Goal: Information Seeking & Learning: Compare options

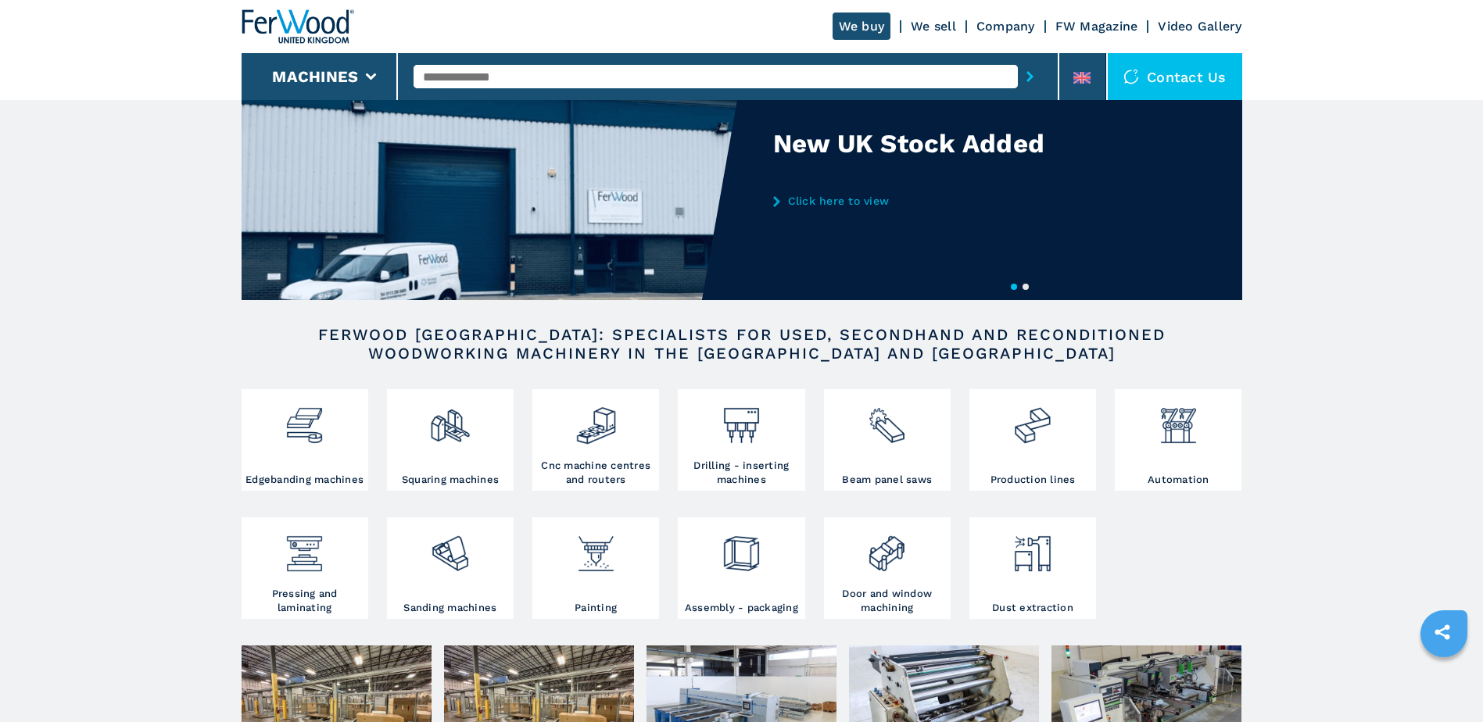
scroll to position [78, 0]
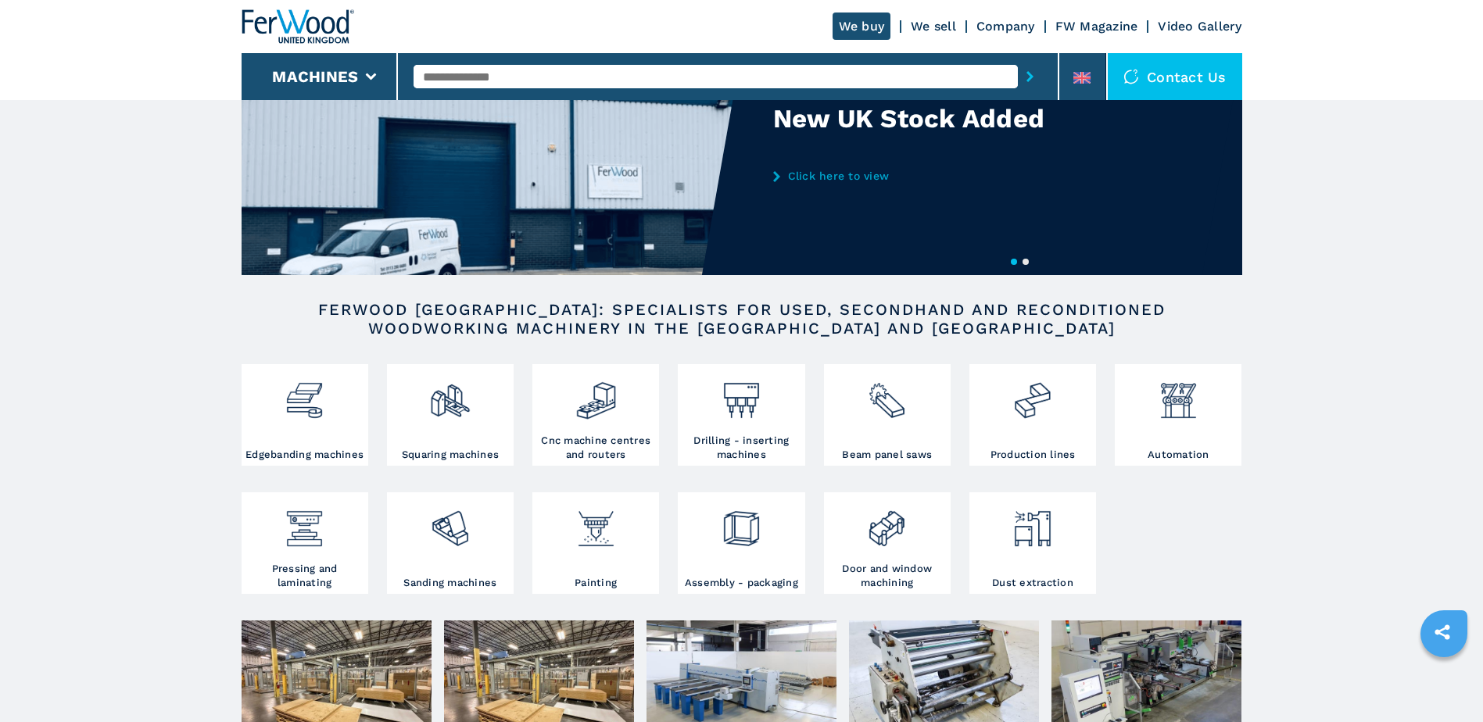
click at [496, 71] on input "text" at bounding box center [716, 76] width 604 height 23
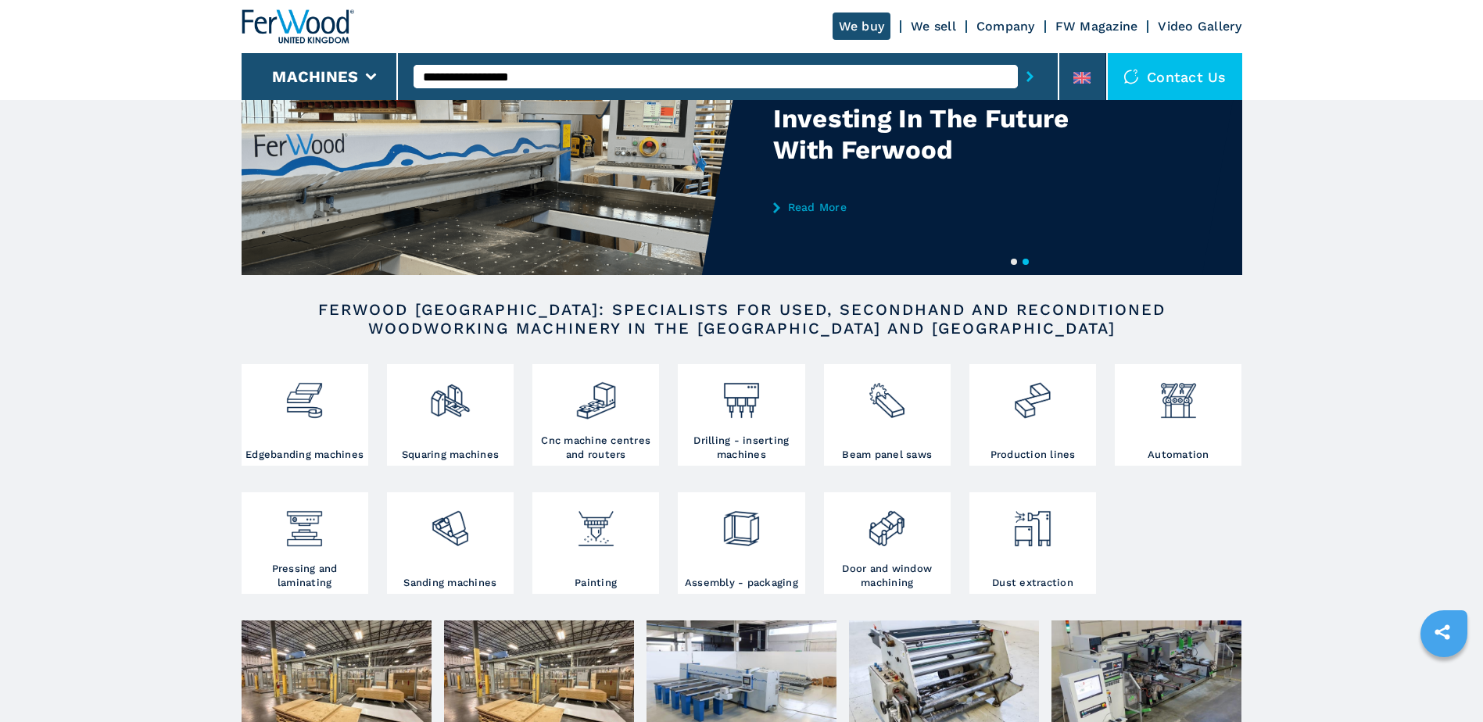
type input "**********"
click at [1018, 59] on button "submit-button" at bounding box center [1030, 77] width 24 height 36
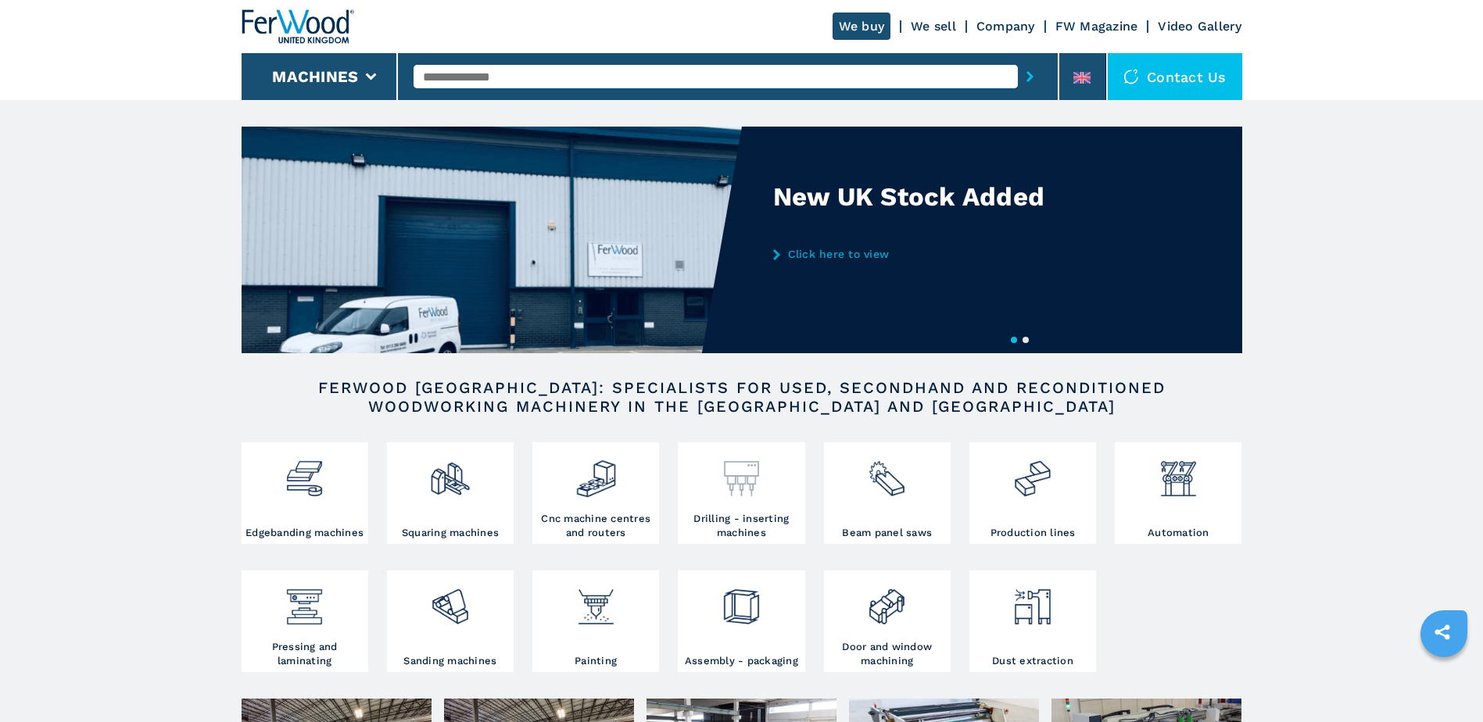
click at [752, 510] on div at bounding box center [741, 479] width 119 height 66
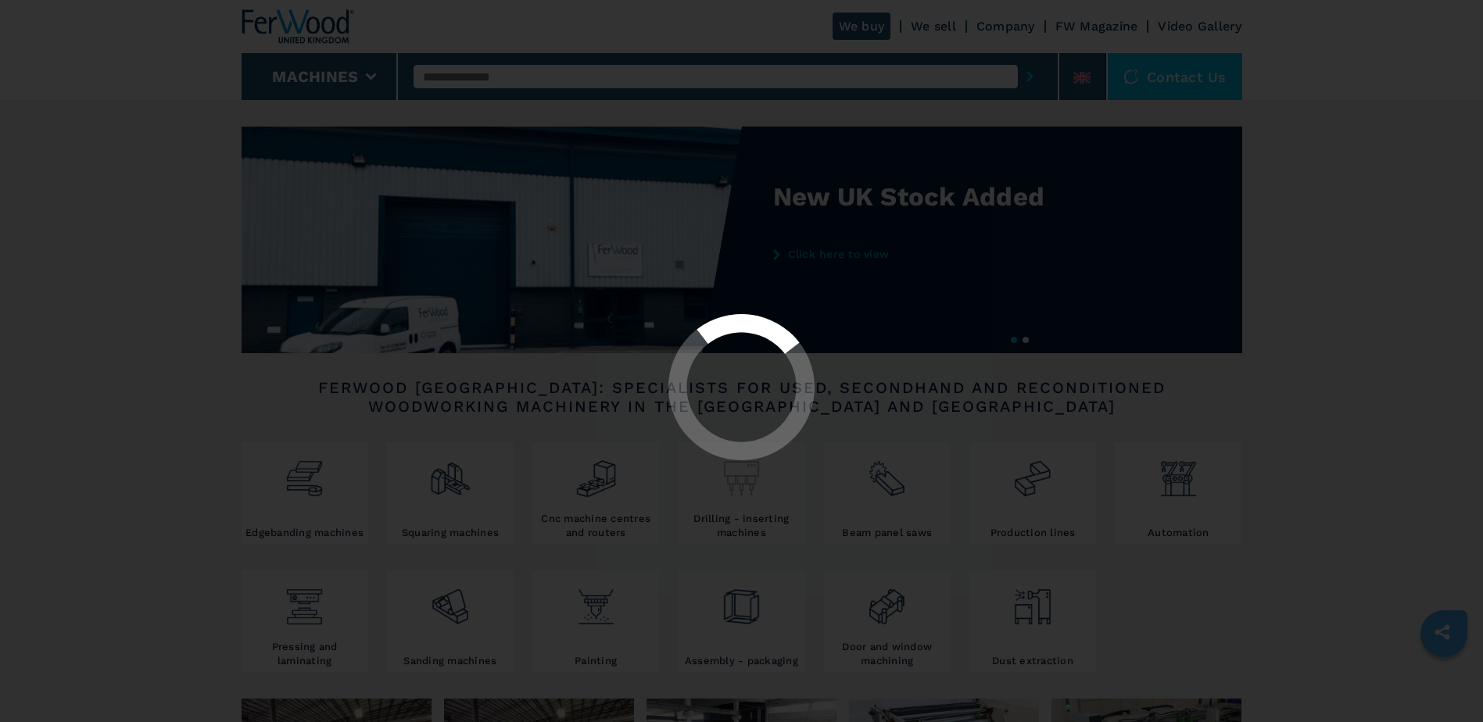
select select "**********"
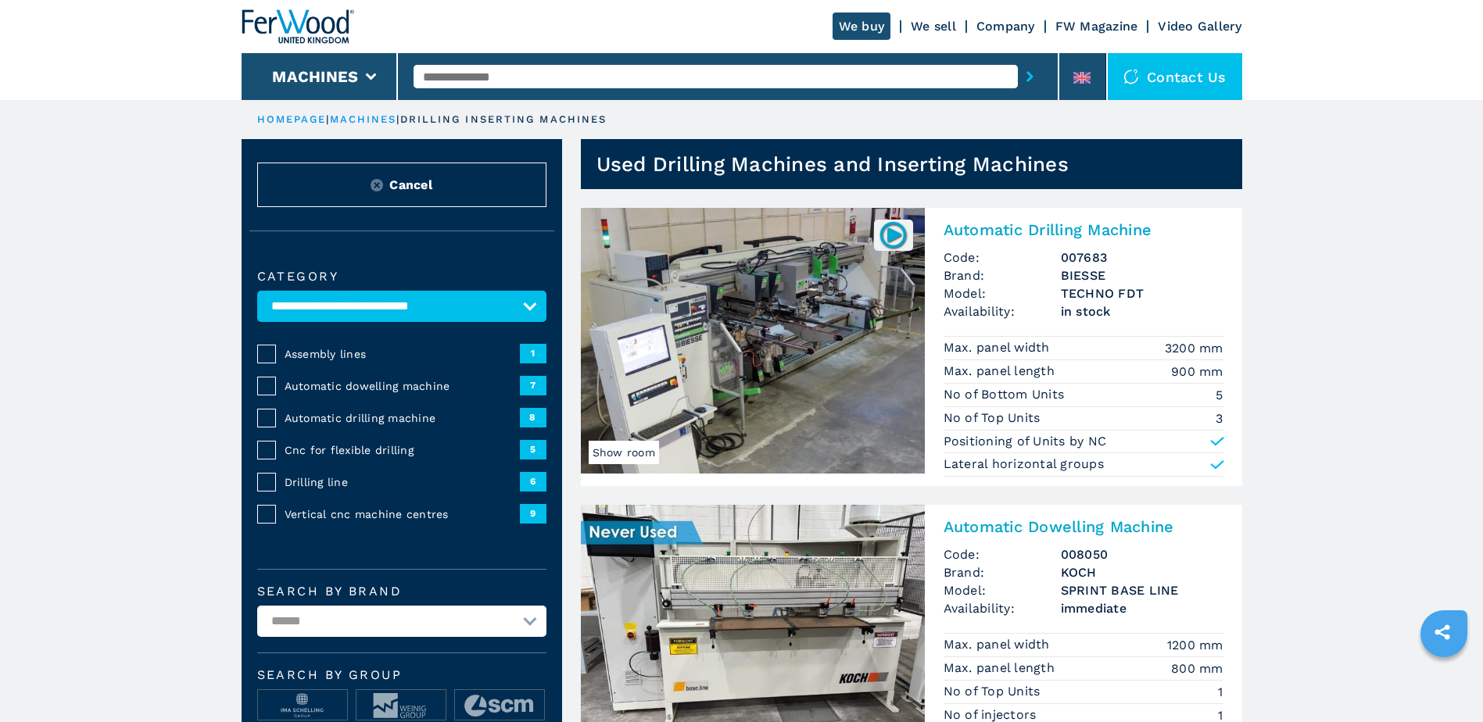
click at [897, 237] on img at bounding box center [893, 235] width 30 height 30
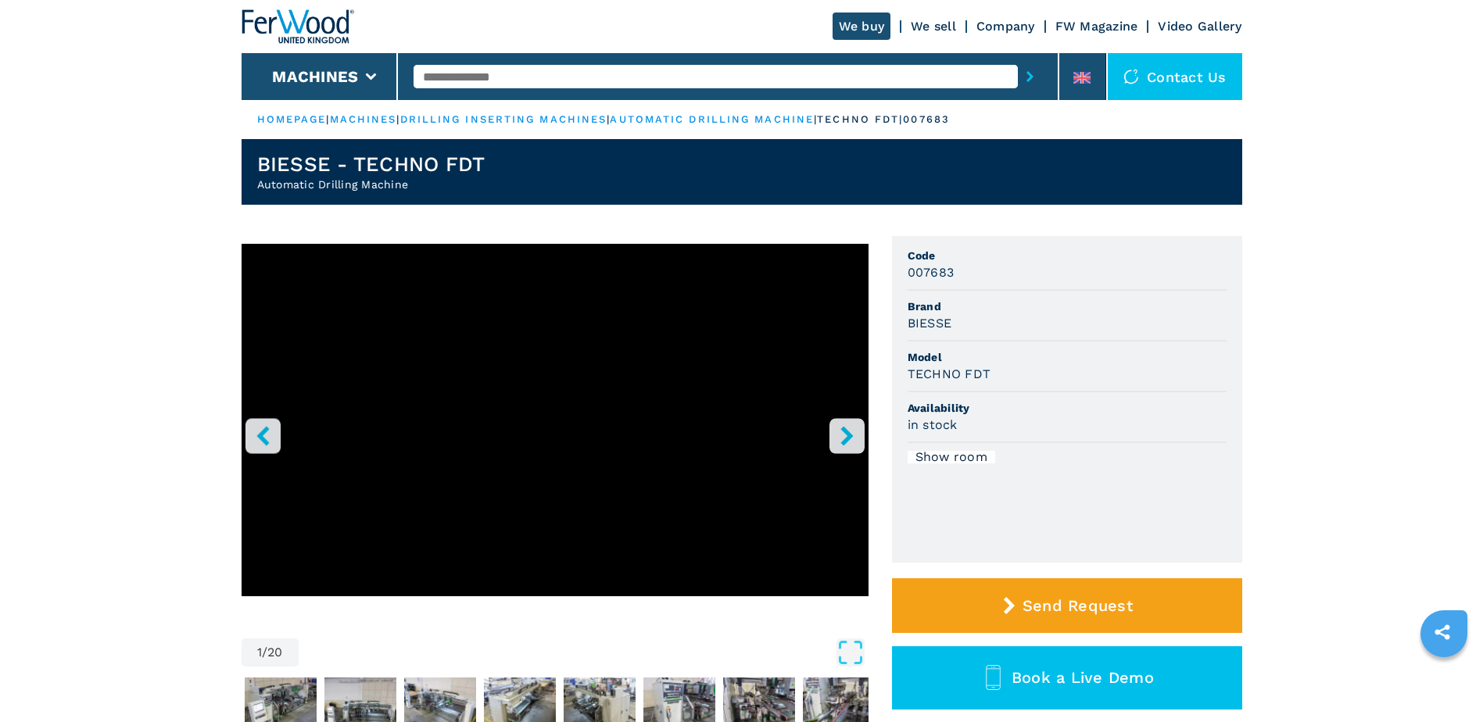
select select "**********"
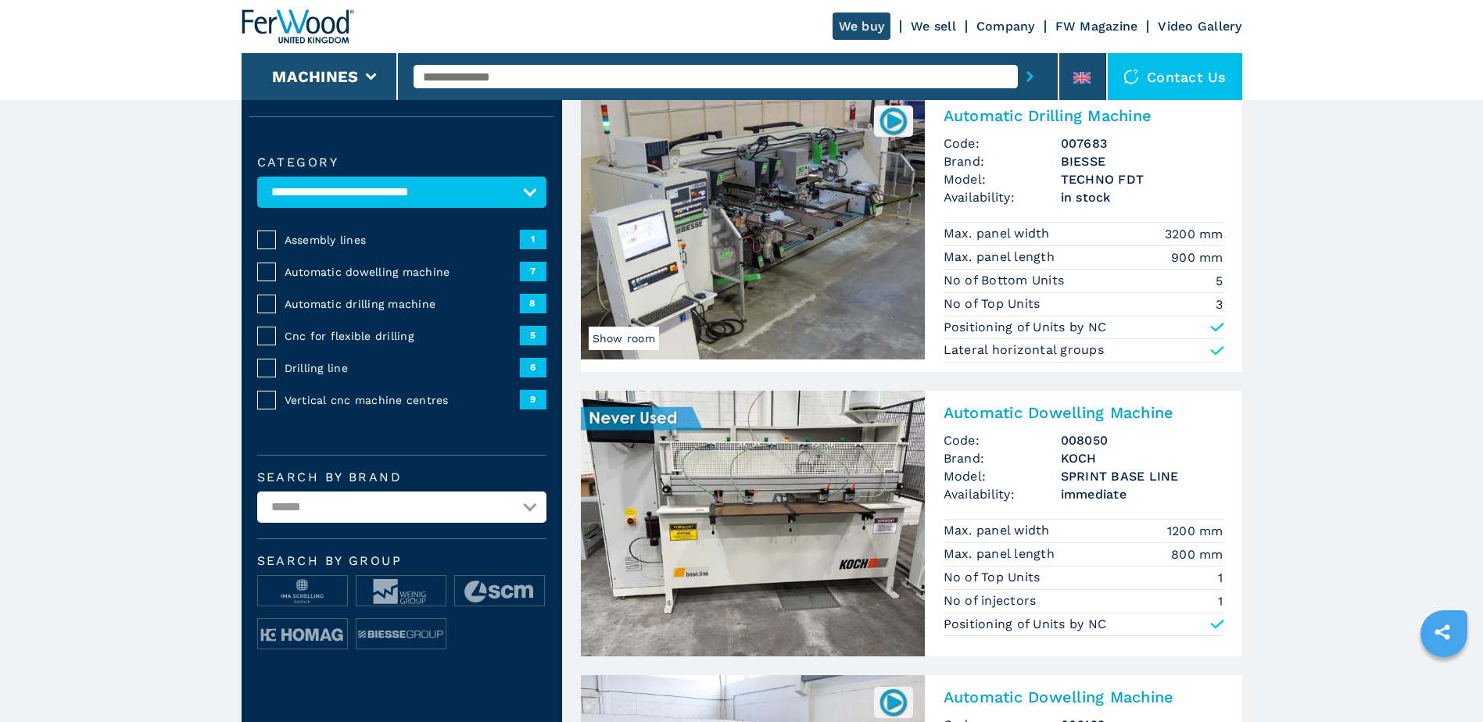
scroll to position [156, 0]
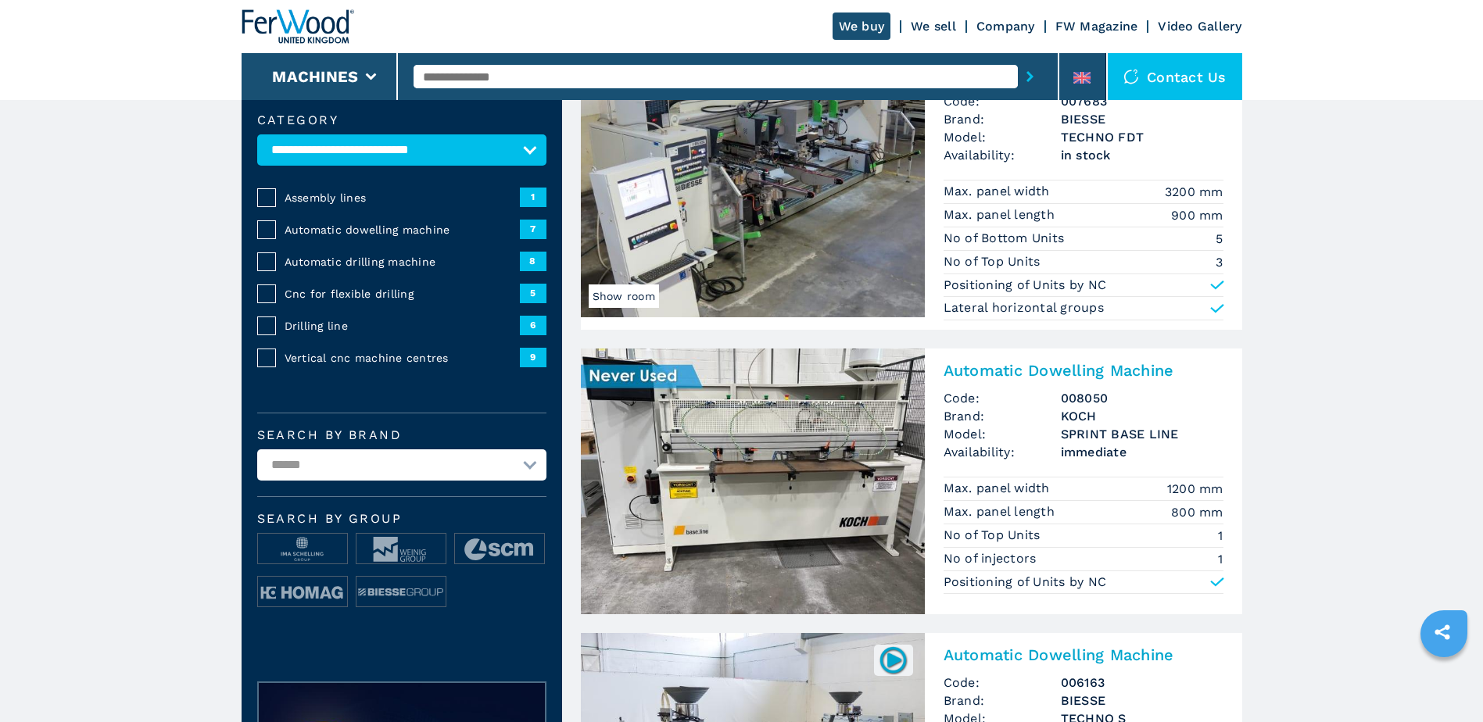
click at [755, 489] on img at bounding box center [753, 482] width 344 height 266
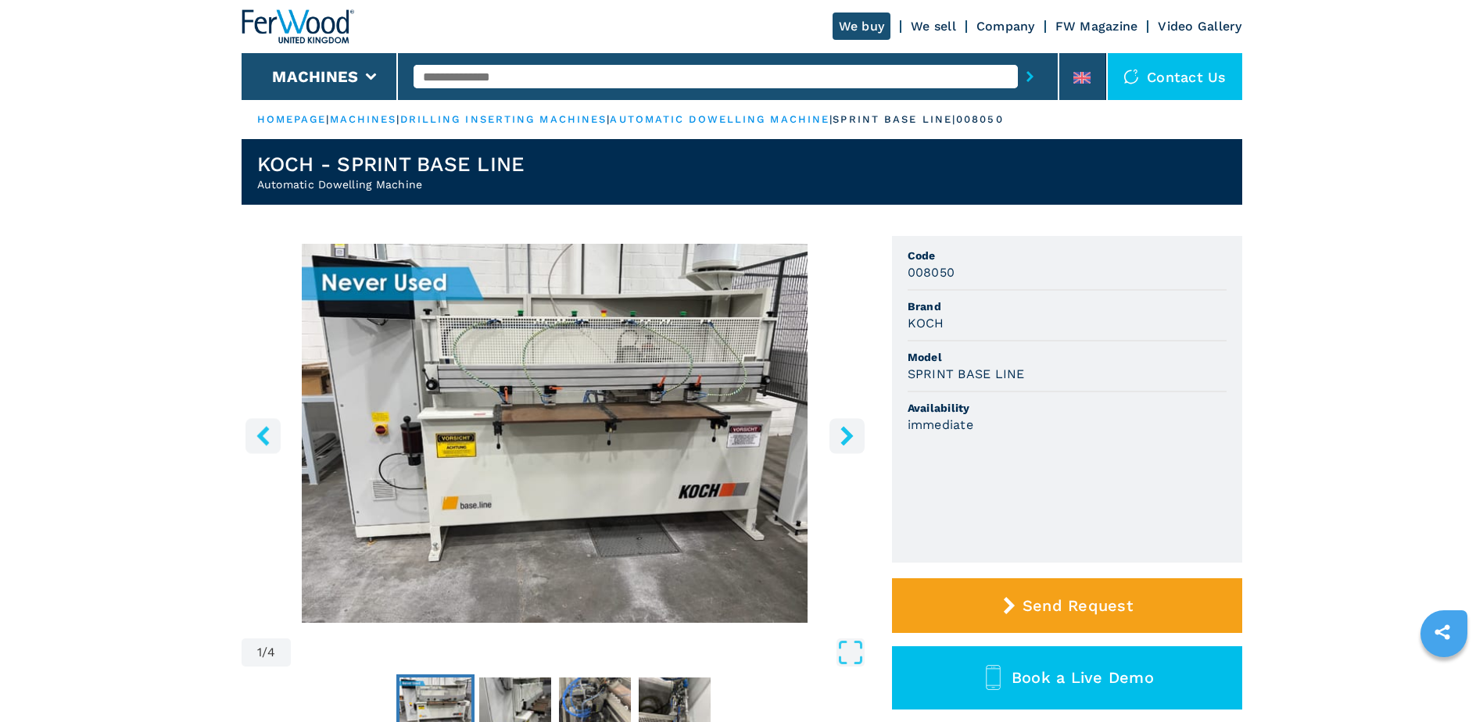
click at [845, 446] on icon "right-button" at bounding box center [847, 436] width 20 height 20
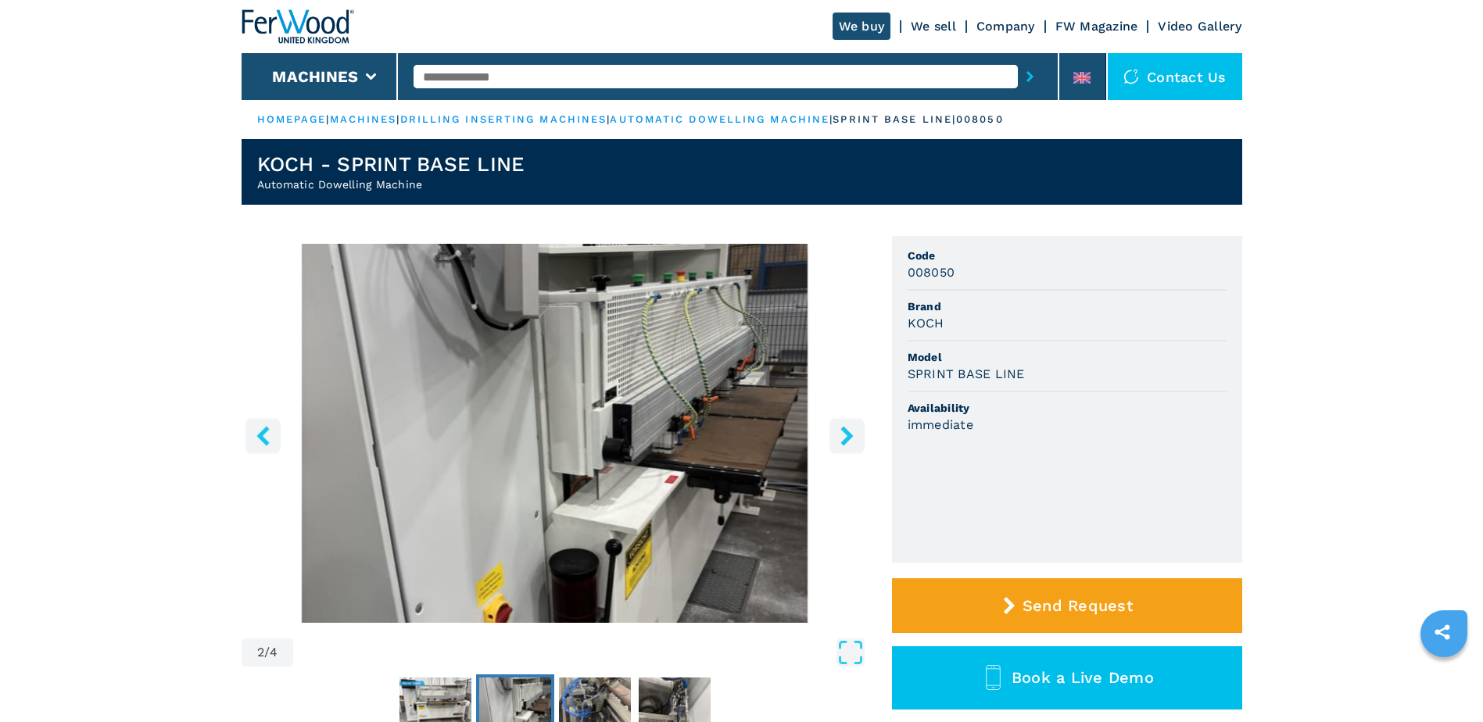
click at [845, 446] on icon "right-button" at bounding box center [847, 436] width 20 height 20
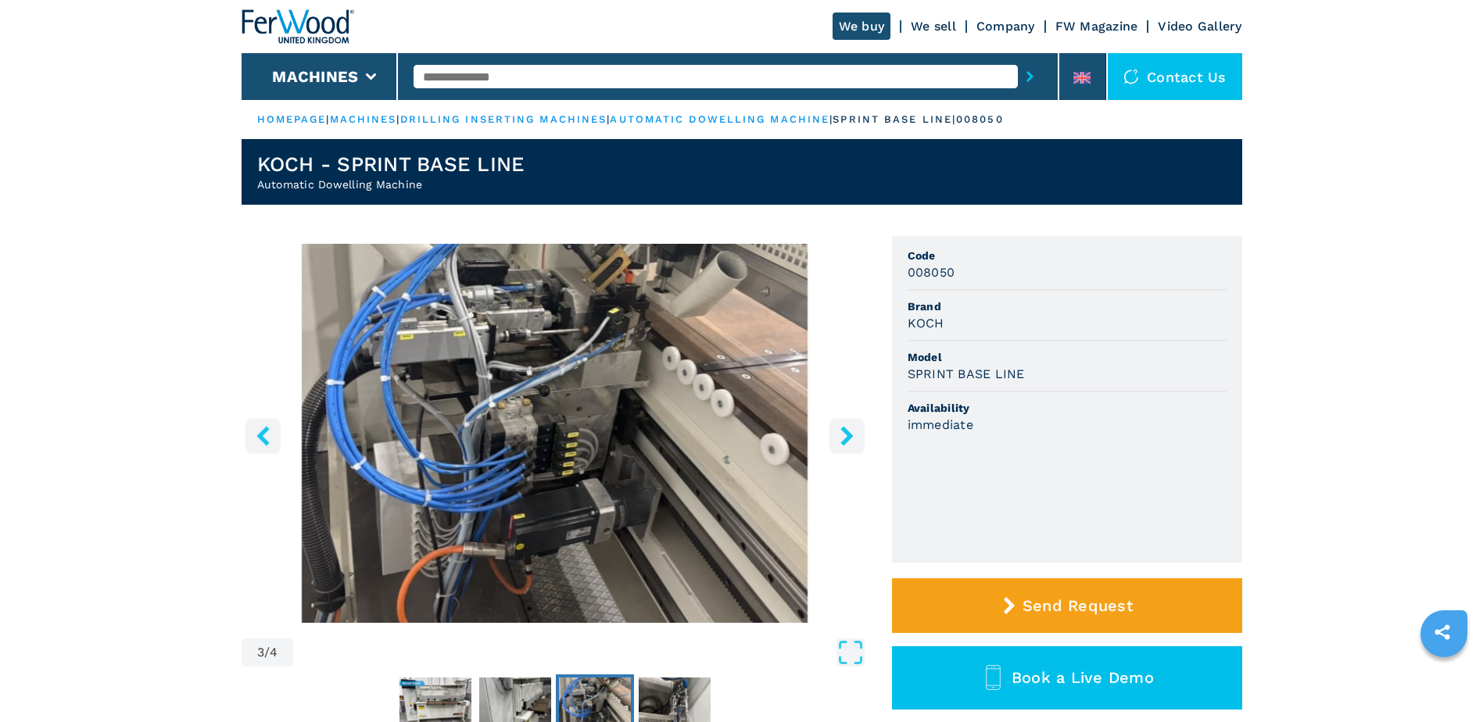
click at [845, 446] on icon "right-button" at bounding box center [847, 436] width 20 height 20
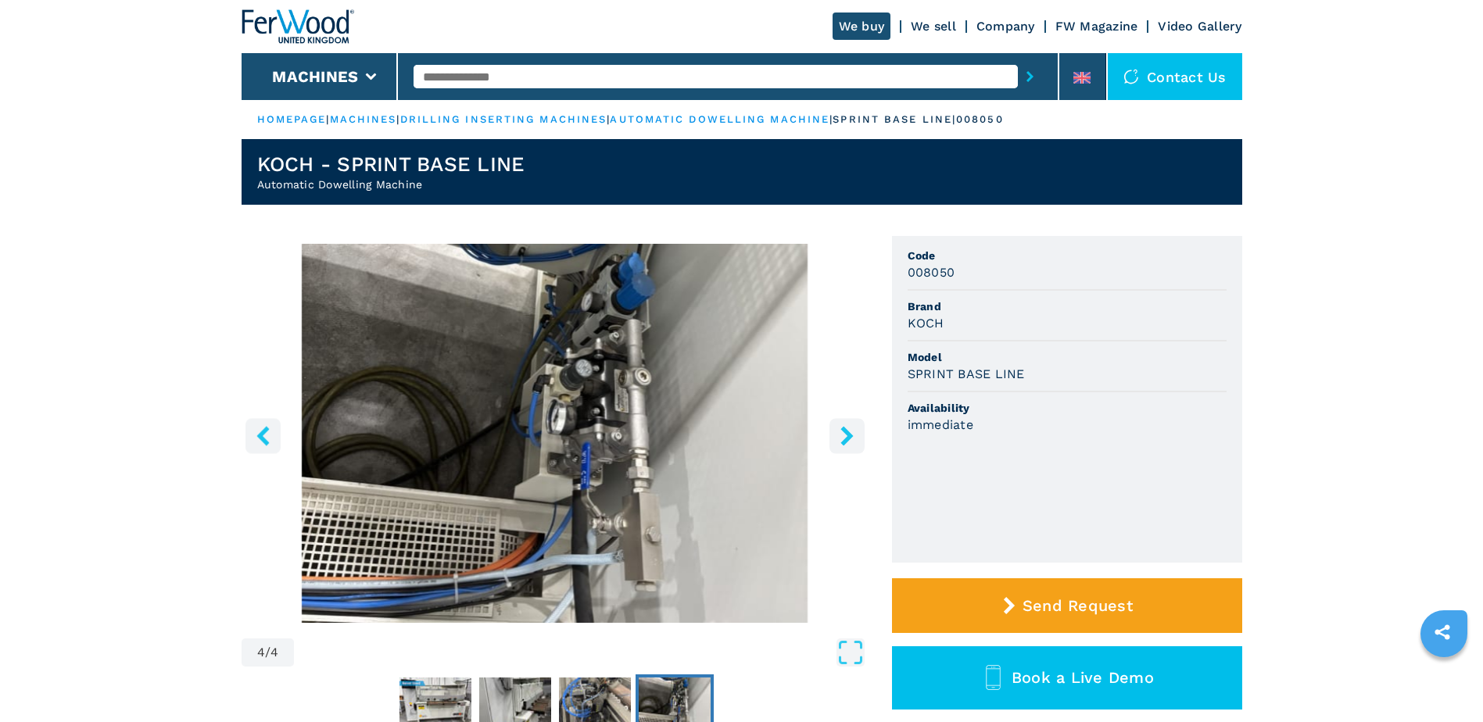
click at [845, 446] on icon "right-button" at bounding box center [847, 436] width 20 height 20
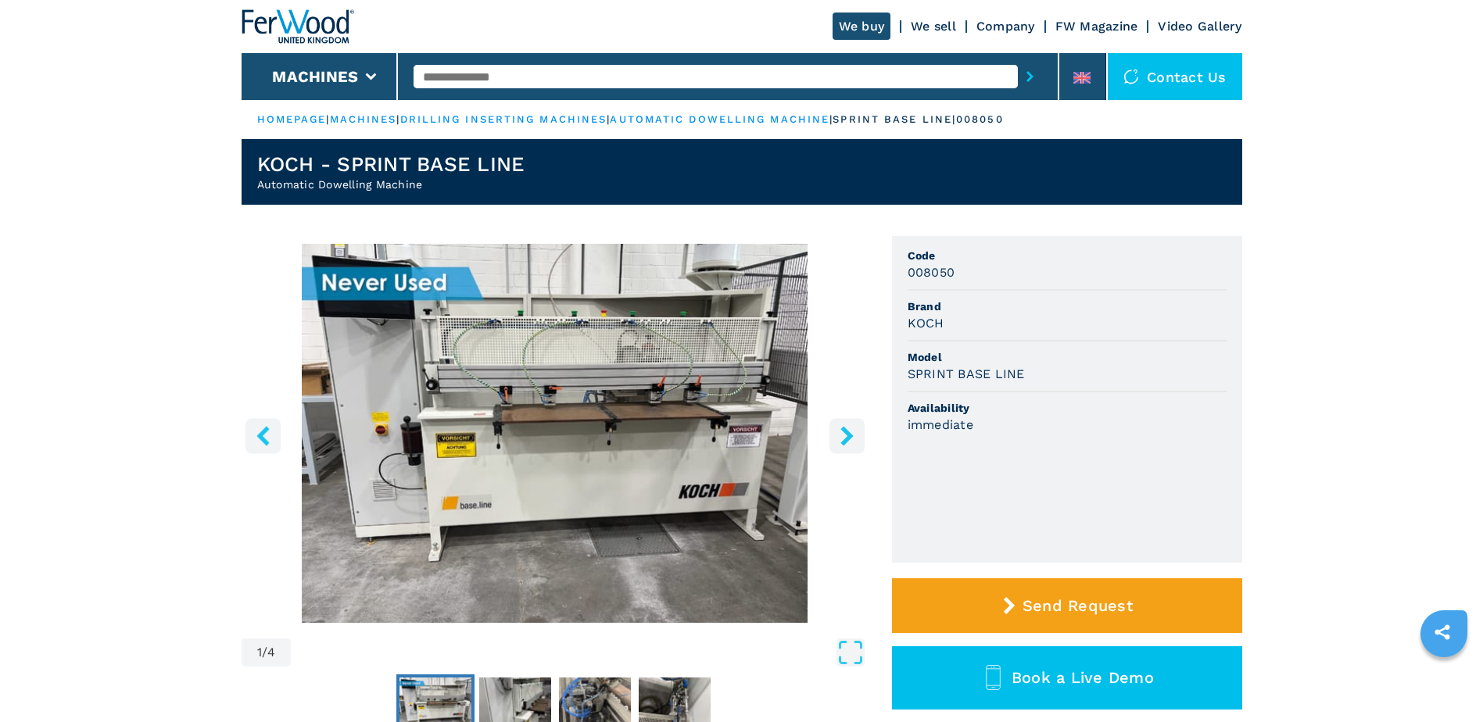
select select "**********"
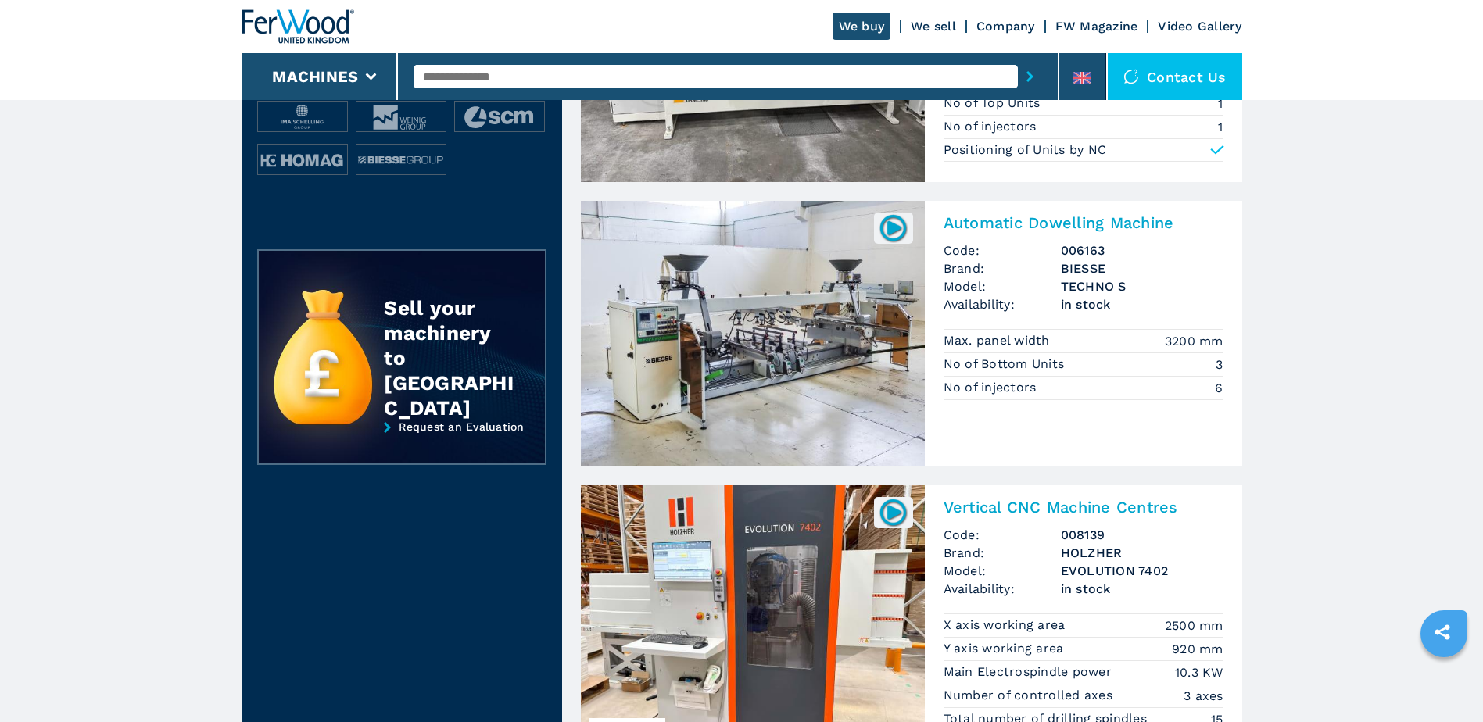
scroll to position [547, 0]
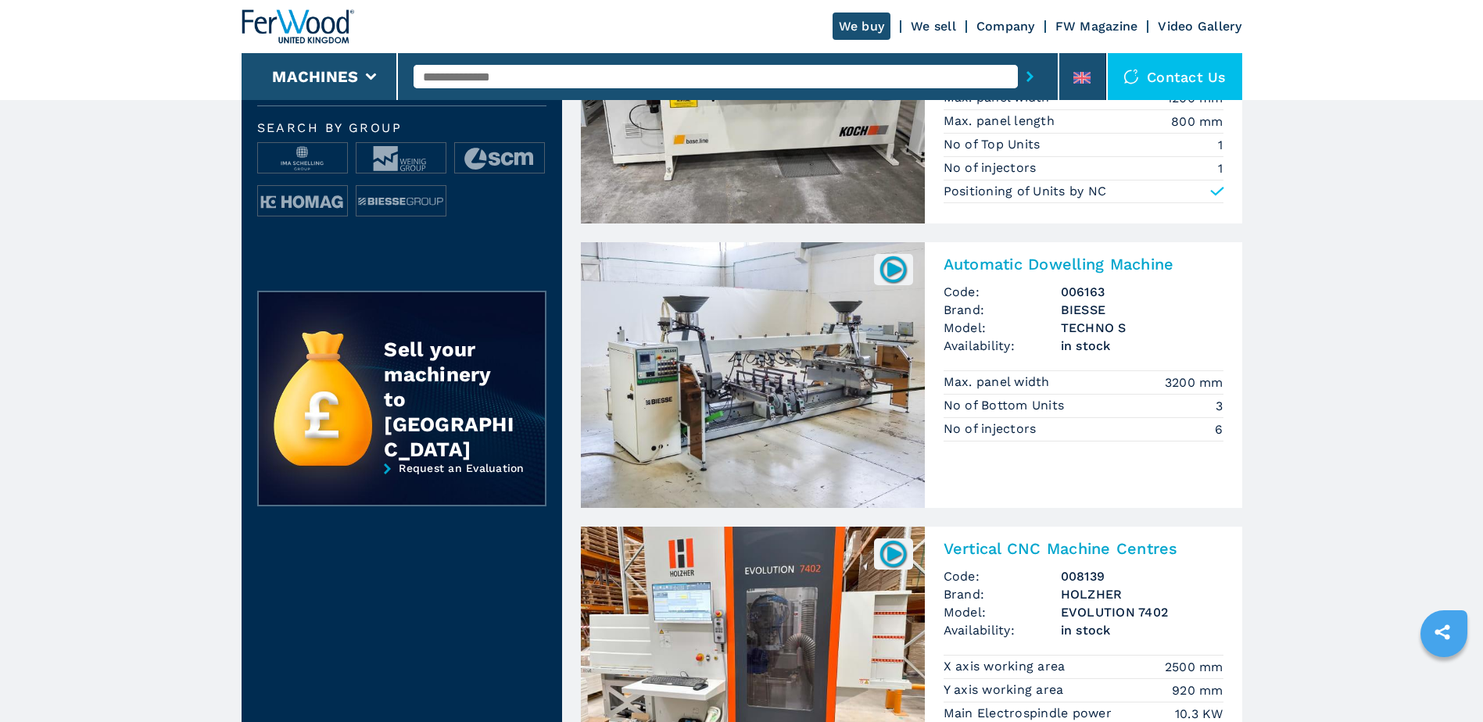
click at [882, 263] on img at bounding box center [893, 269] width 30 height 30
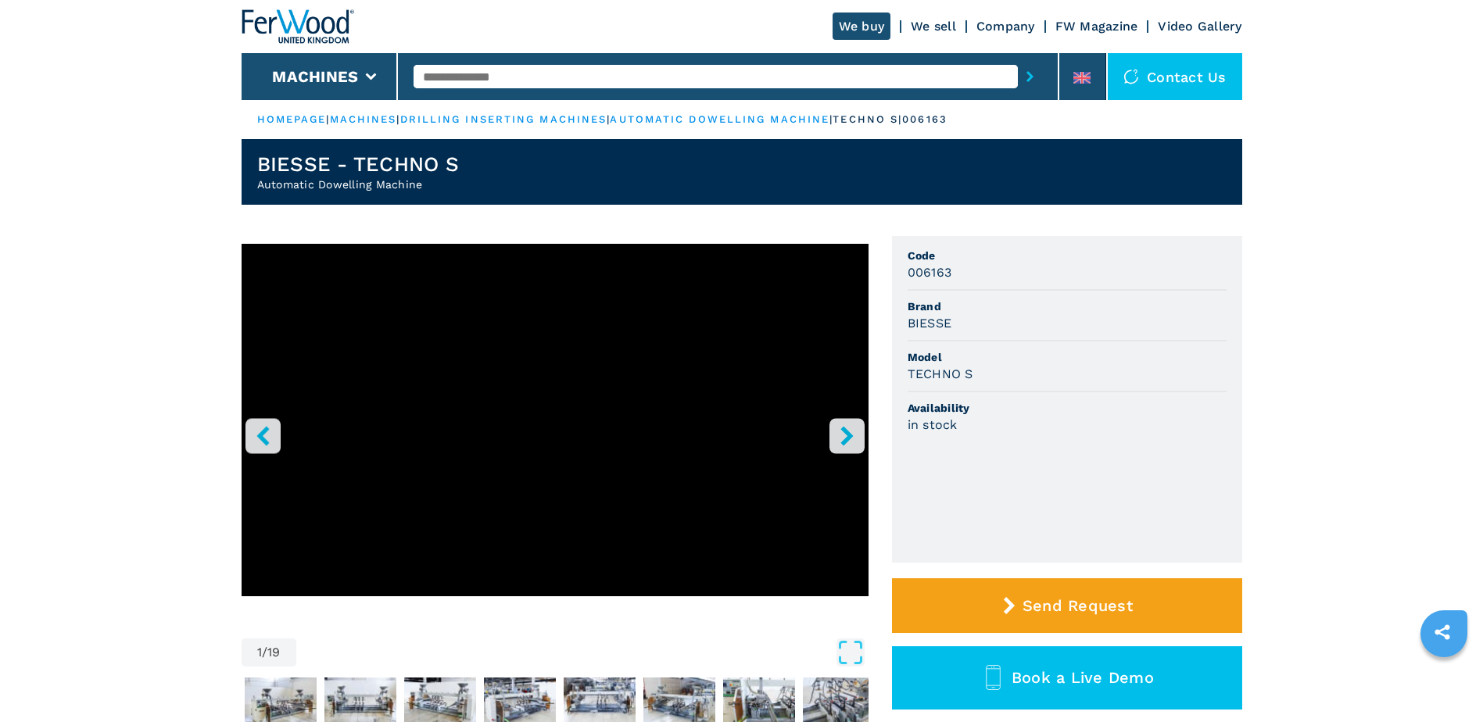
select select "**********"
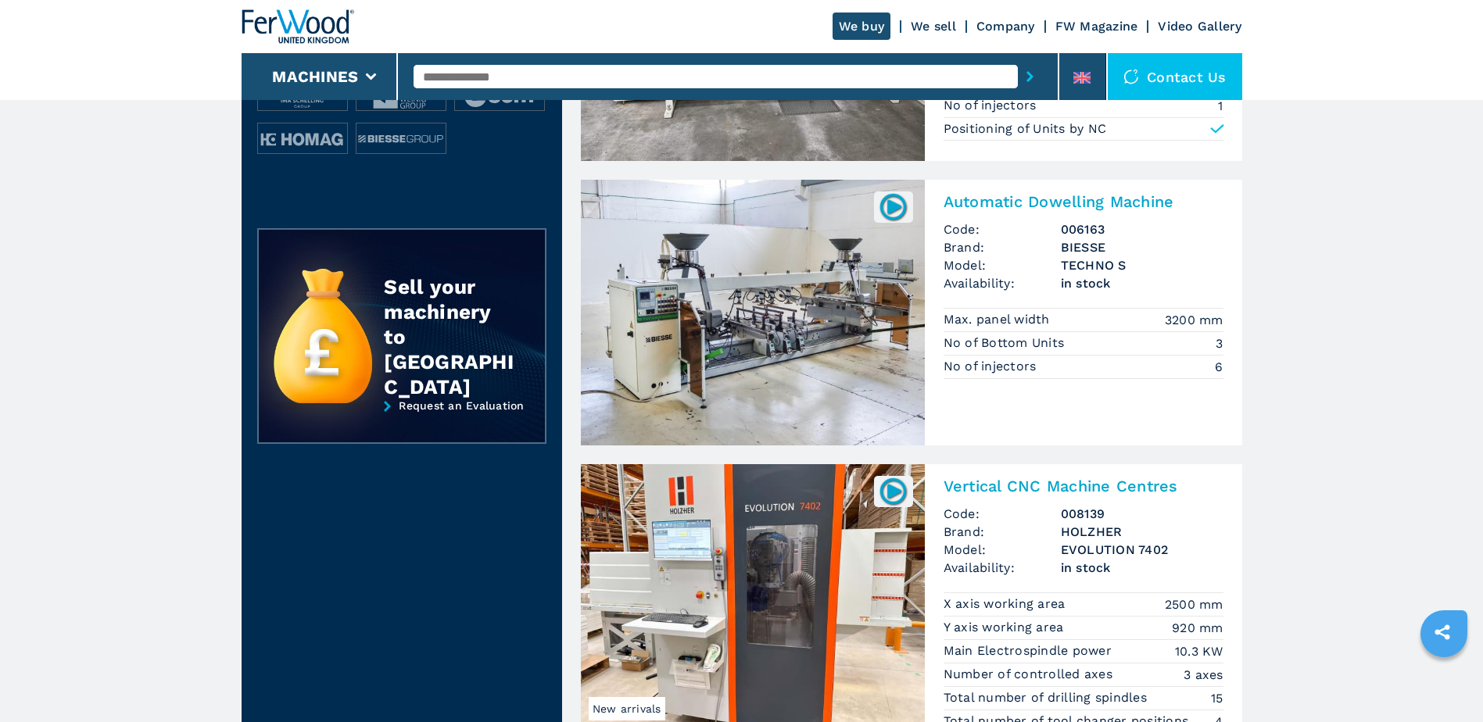
scroll to position [704, 0]
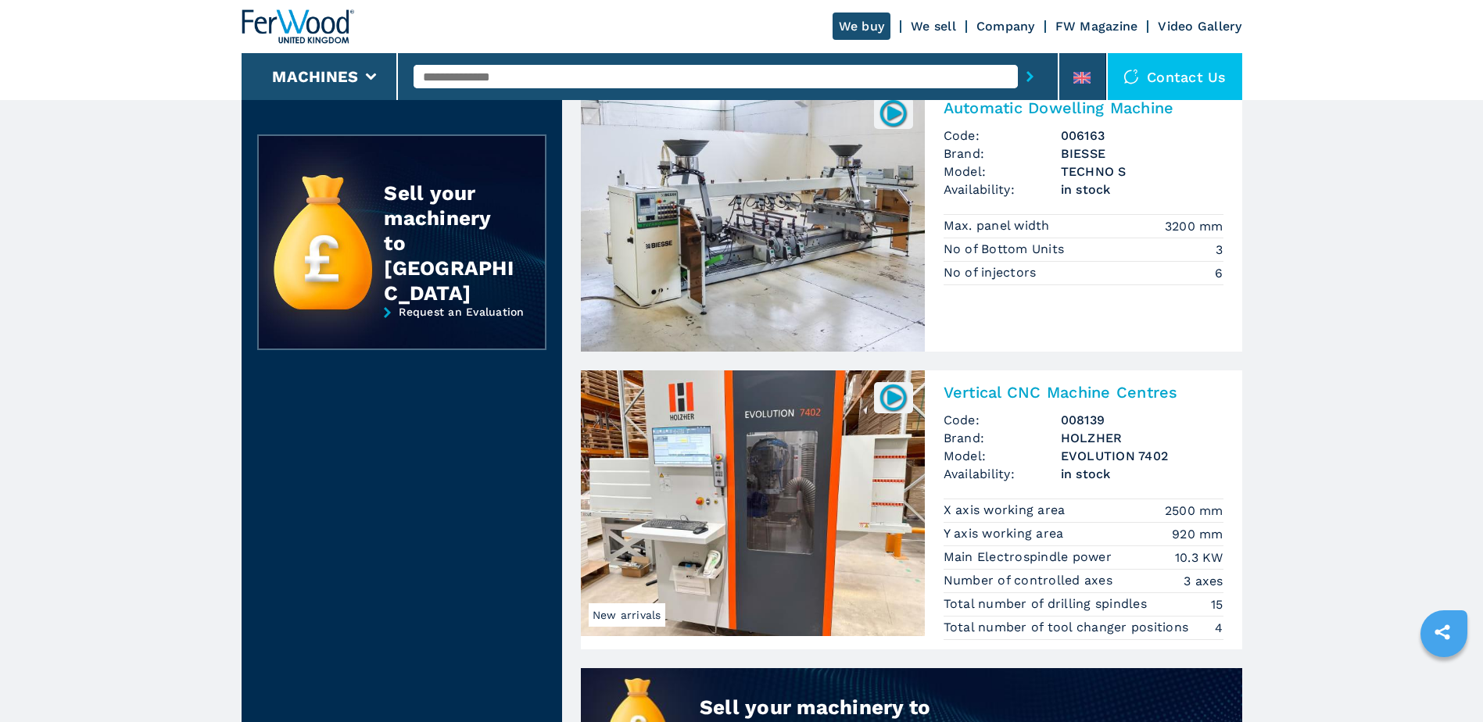
click at [901, 399] on img at bounding box center [893, 397] width 30 height 30
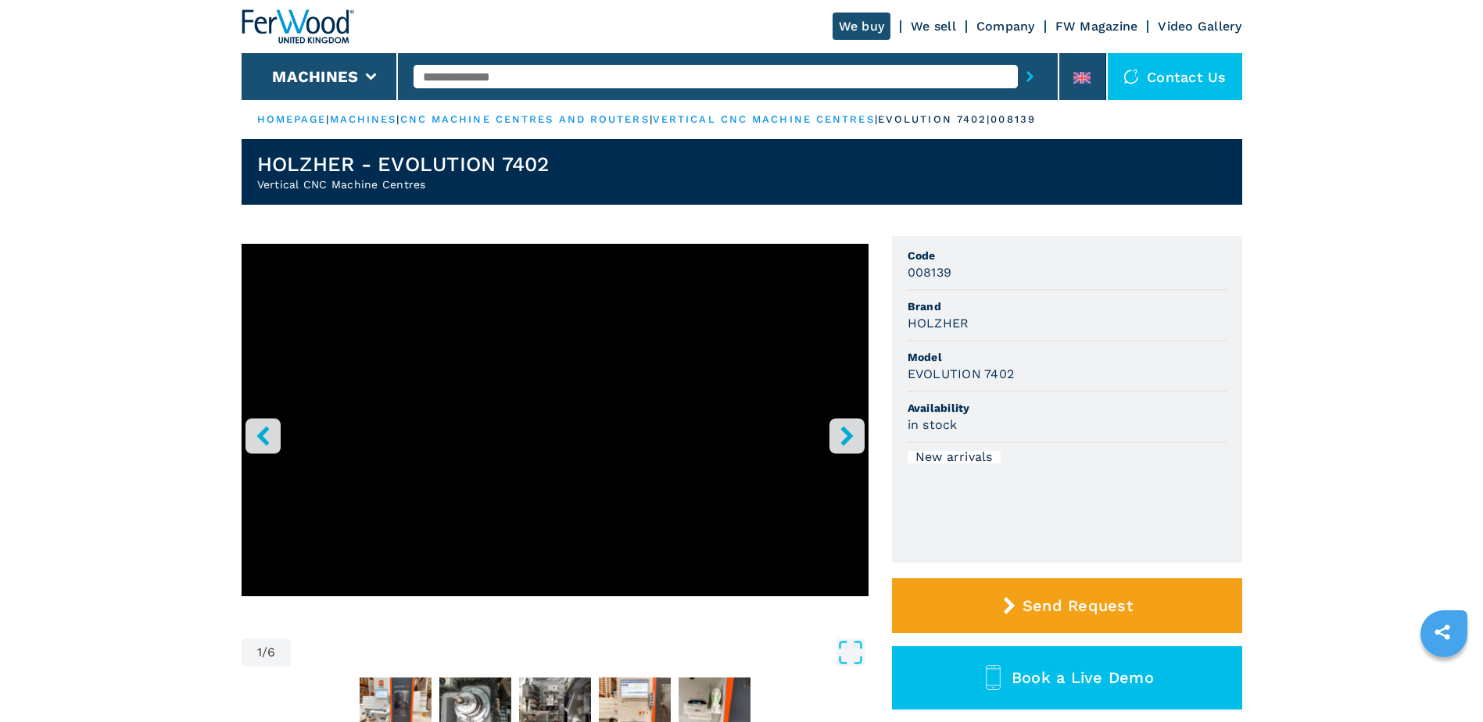
select select "**********"
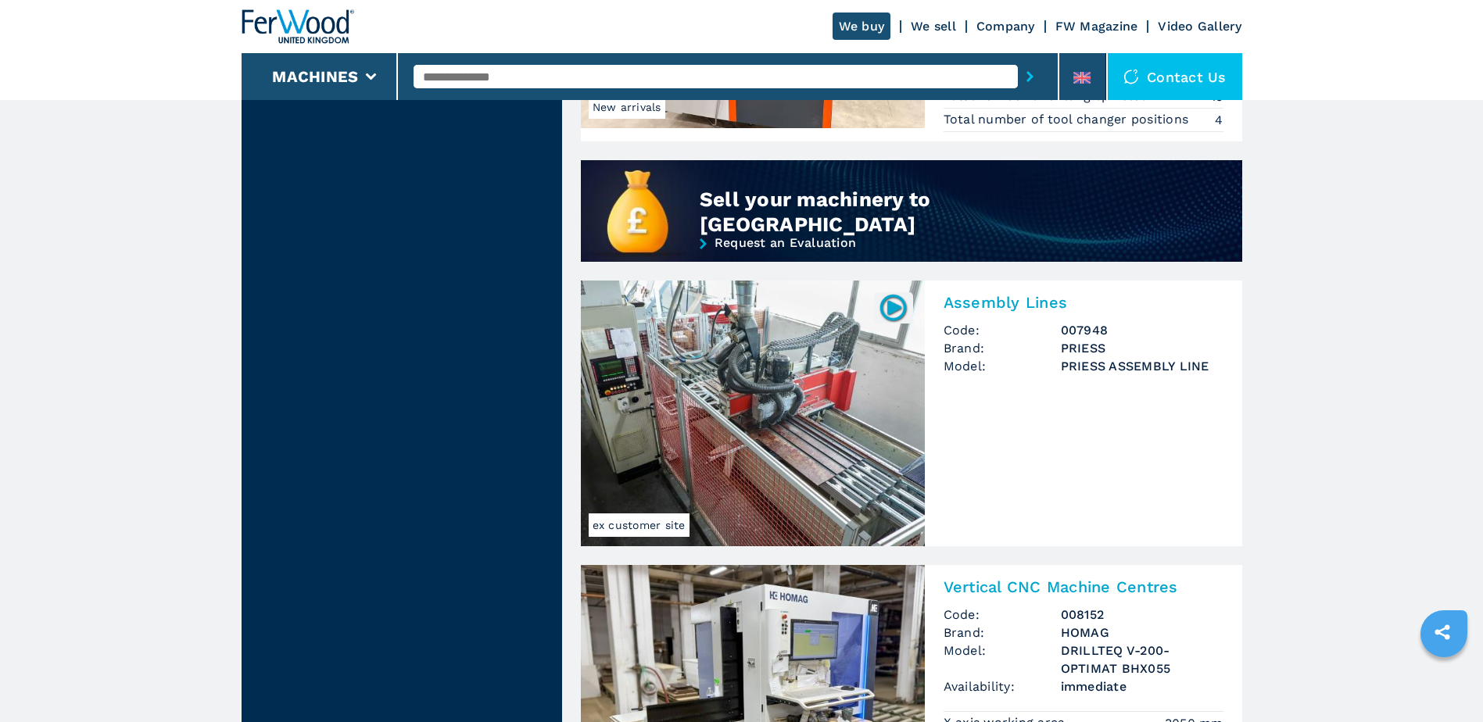
scroll to position [1329, 0]
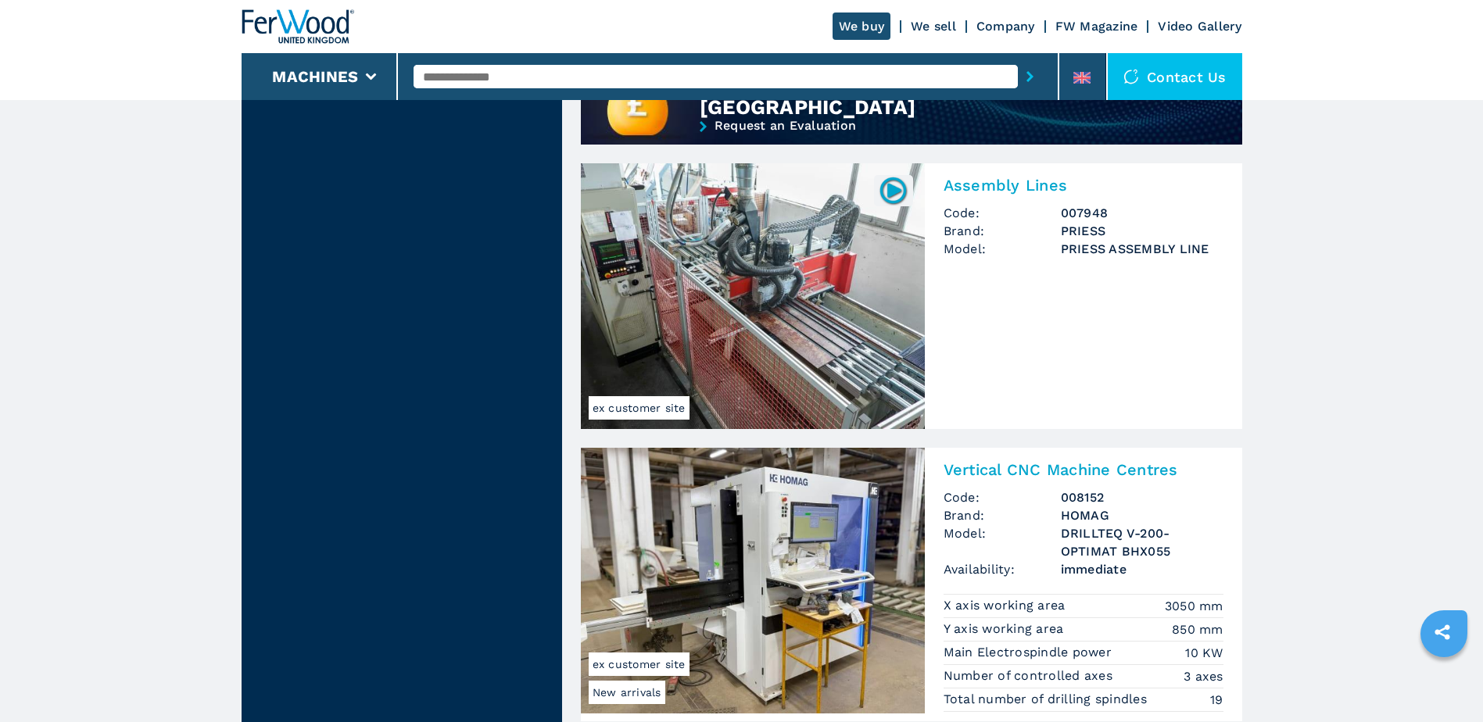
click at [761, 294] on img at bounding box center [753, 296] width 344 height 266
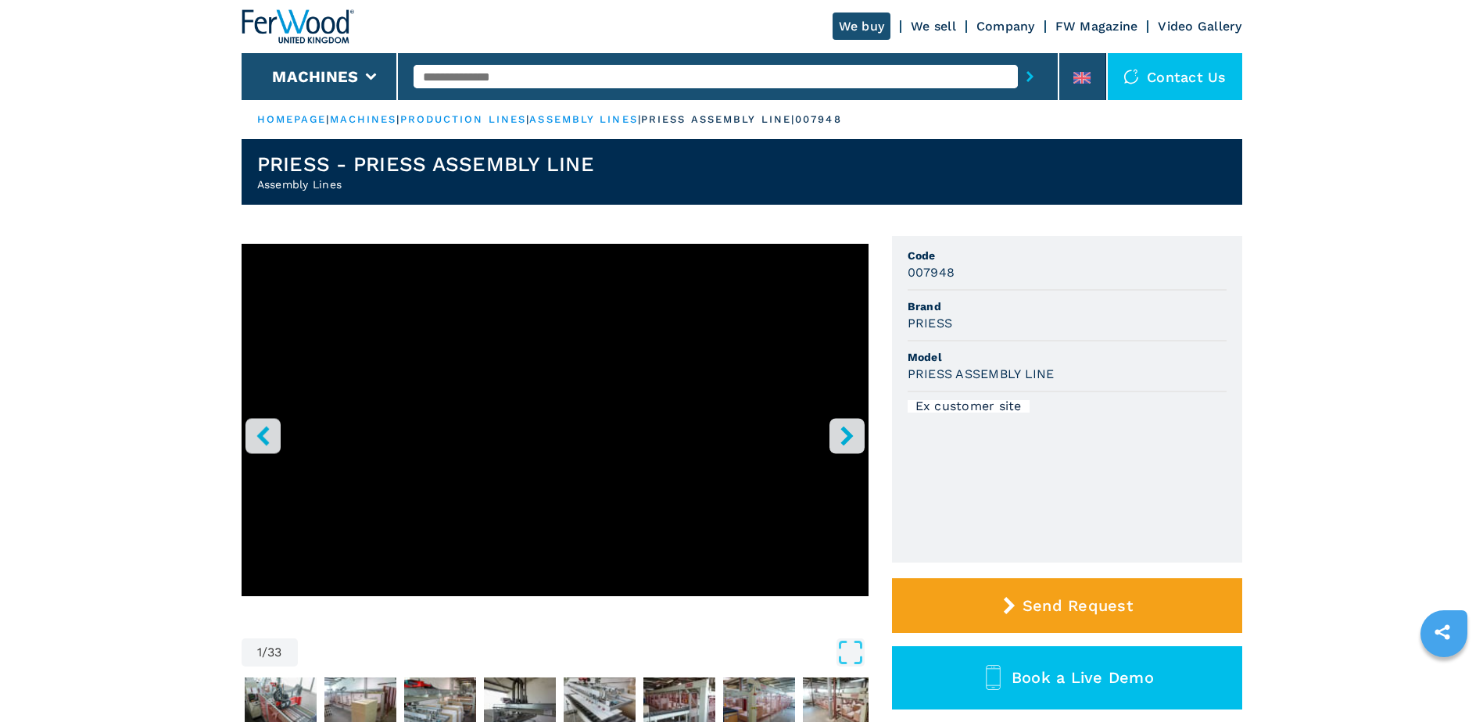
select select "**********"
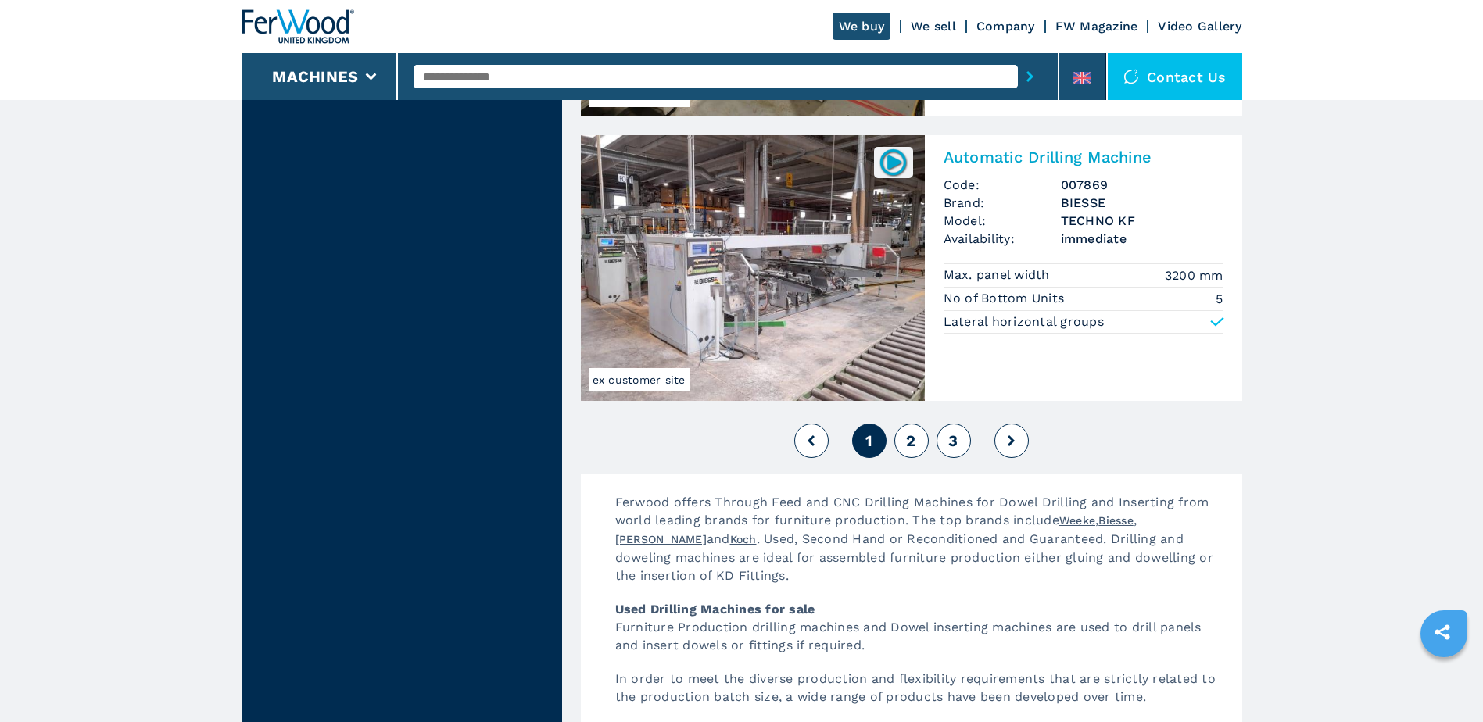
scroll to position [3518, 0]
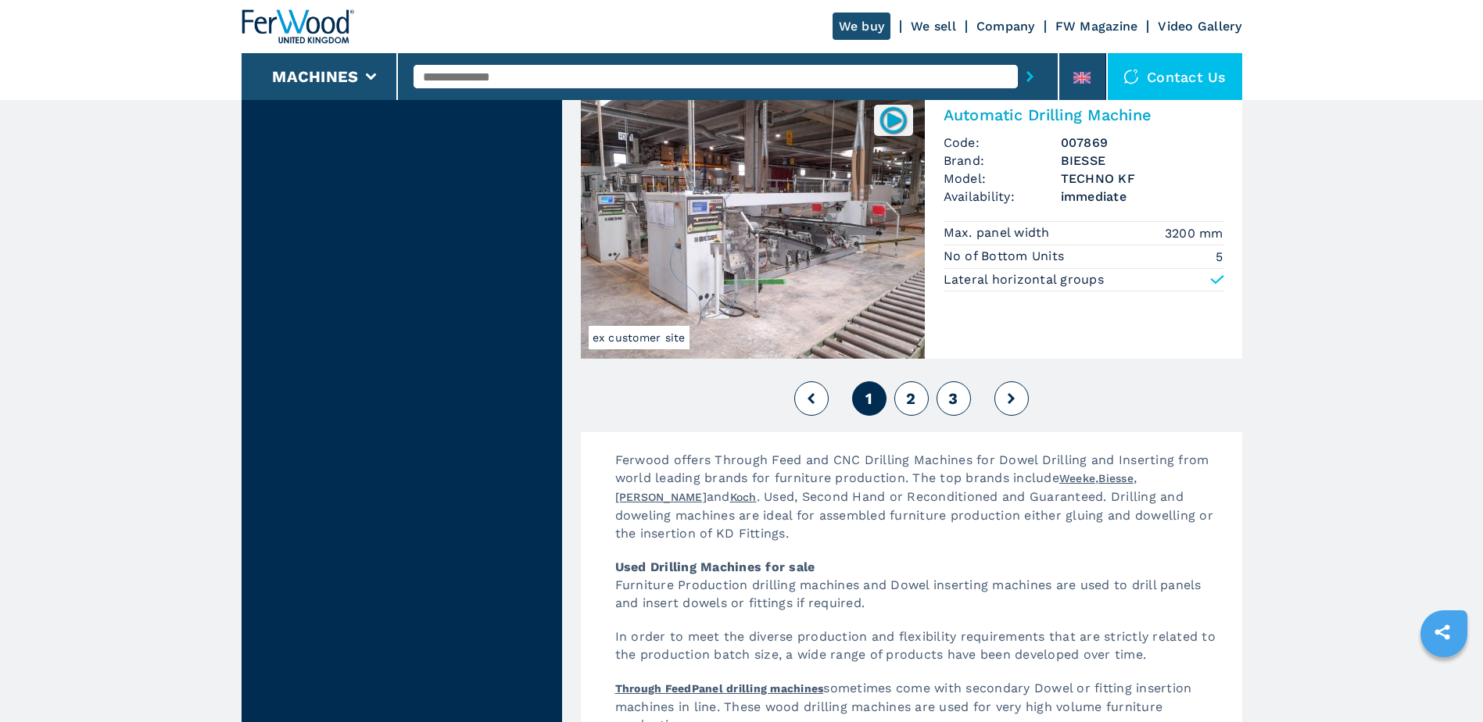
click at [909, 396] on span "2" at bounding box center [910, 398] width 9 height 19
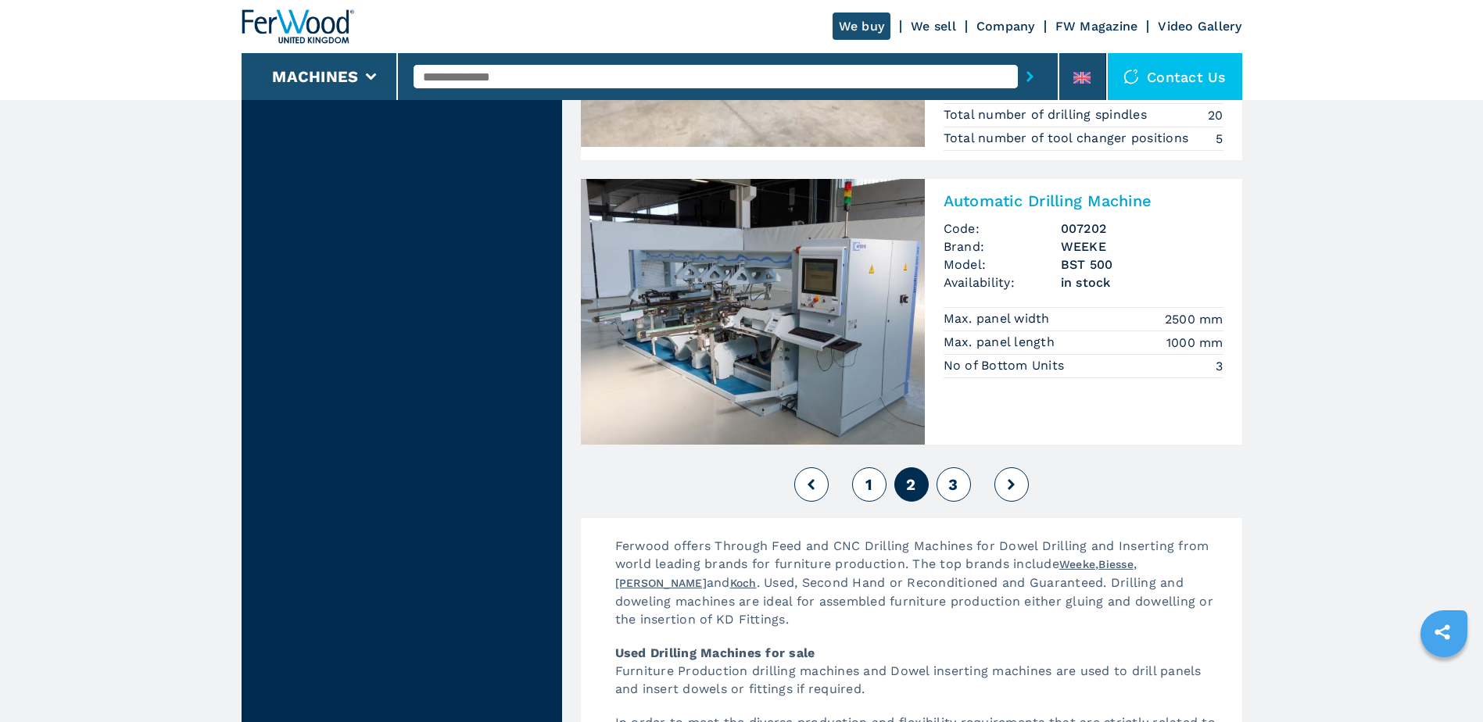
scroll to position [3440, 0]
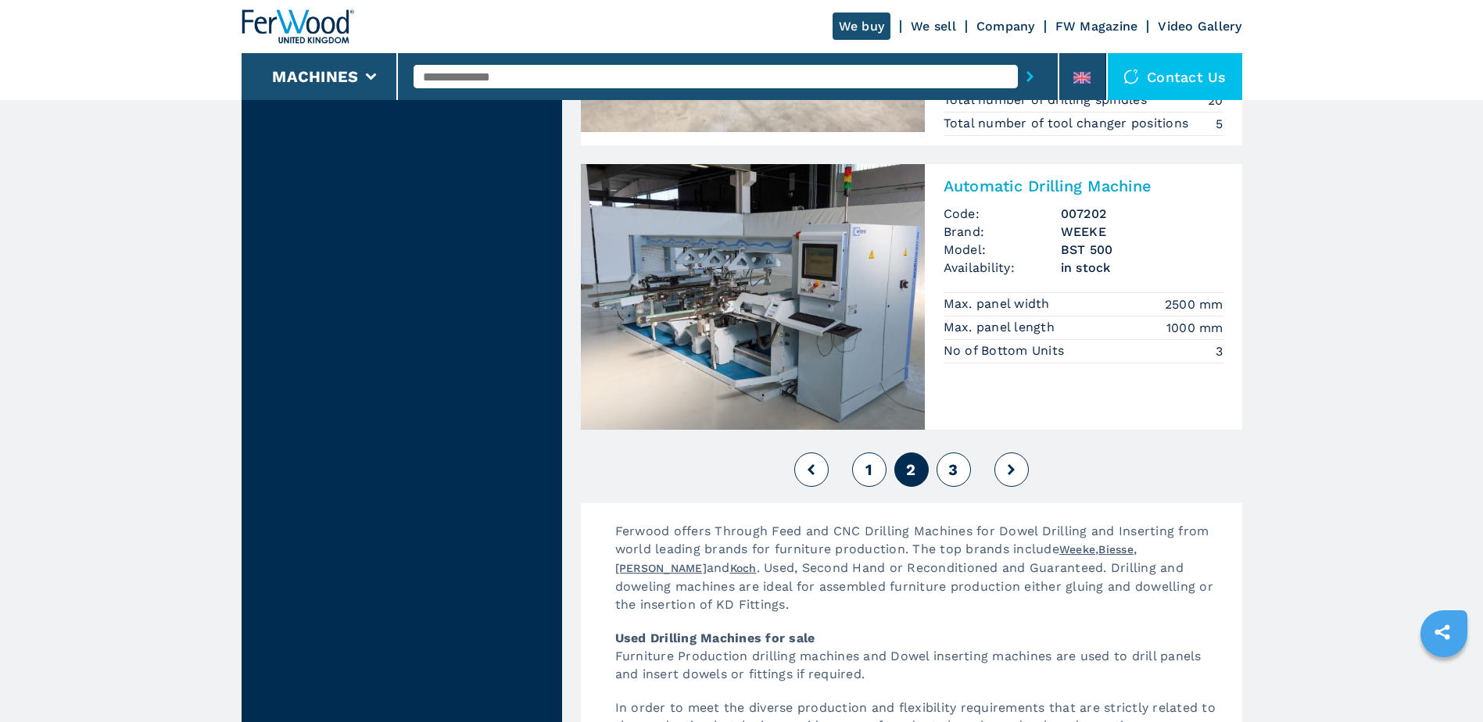
click at [959, 471] on button "3" at bounding box center [954, 470] width 34 height 34
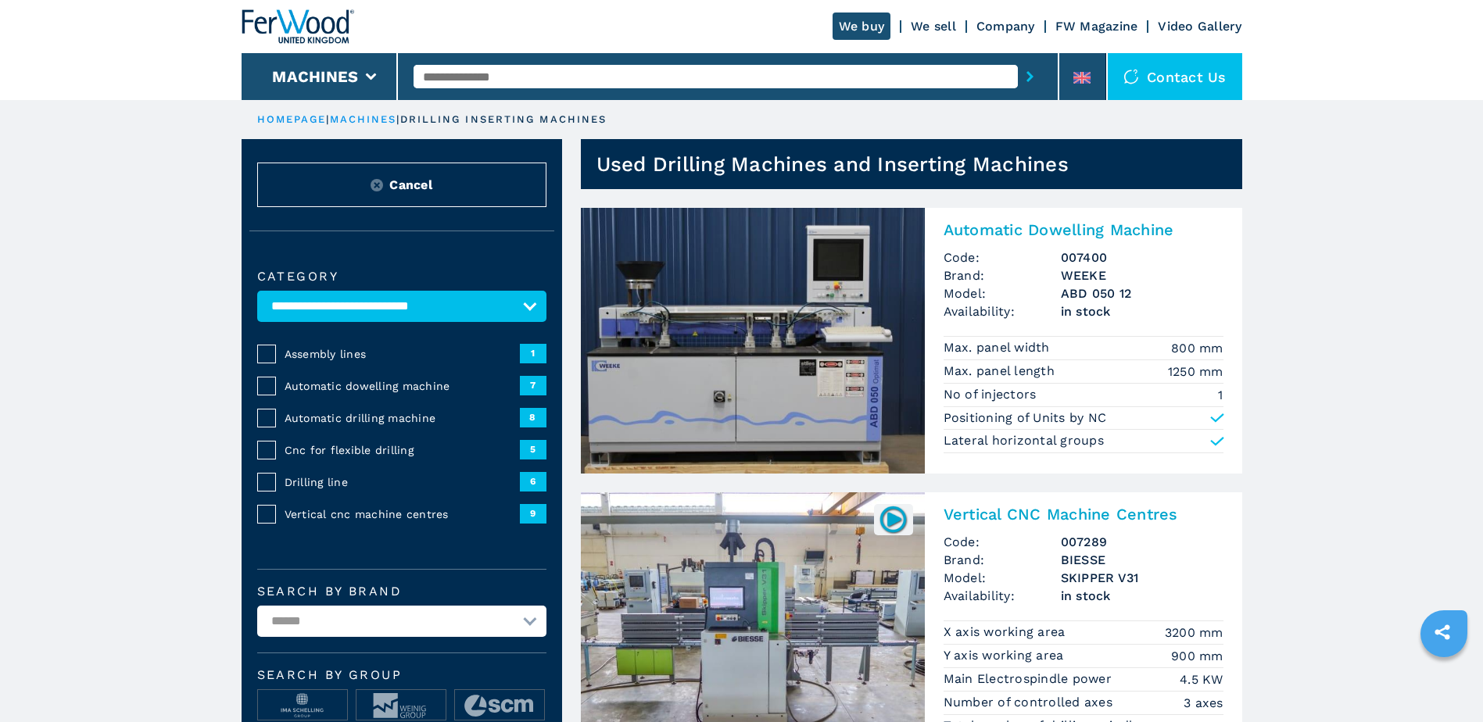
click at [787, 374] on img at bounding box center [753, 341] width 344 height 266
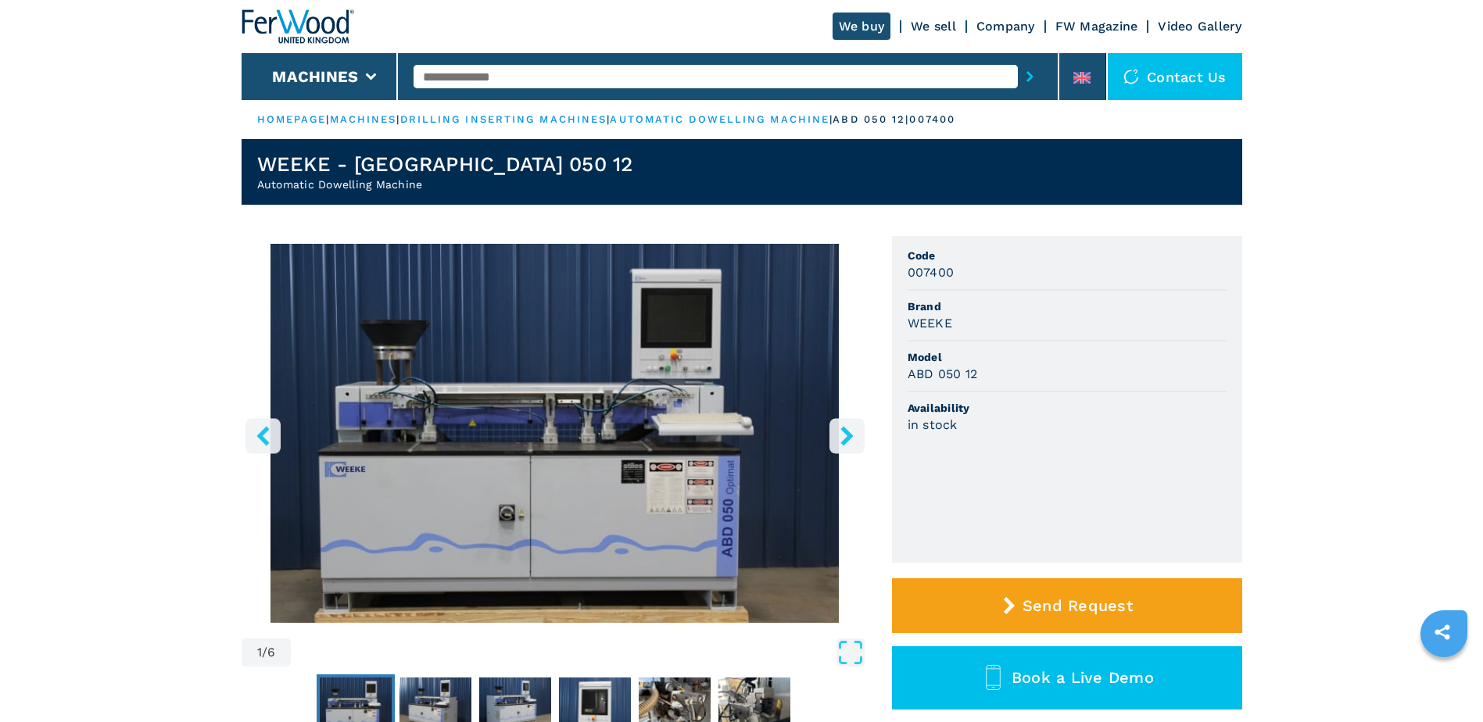
click at [833, 432] on button "right-button" at bounding box center [846, 435] width 35 height 35
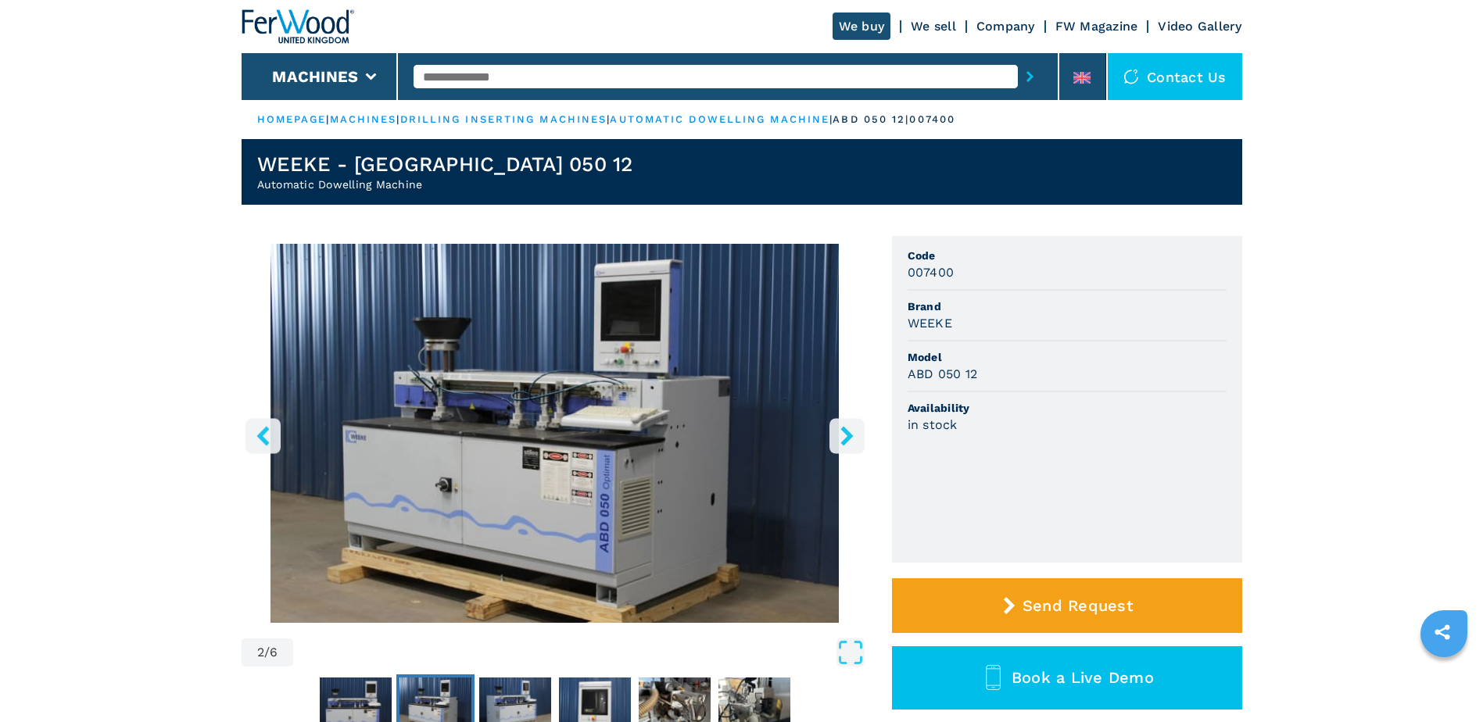
click at [833, 432] on button "right-button" at bounding box center [846, 435] width 35 height 35
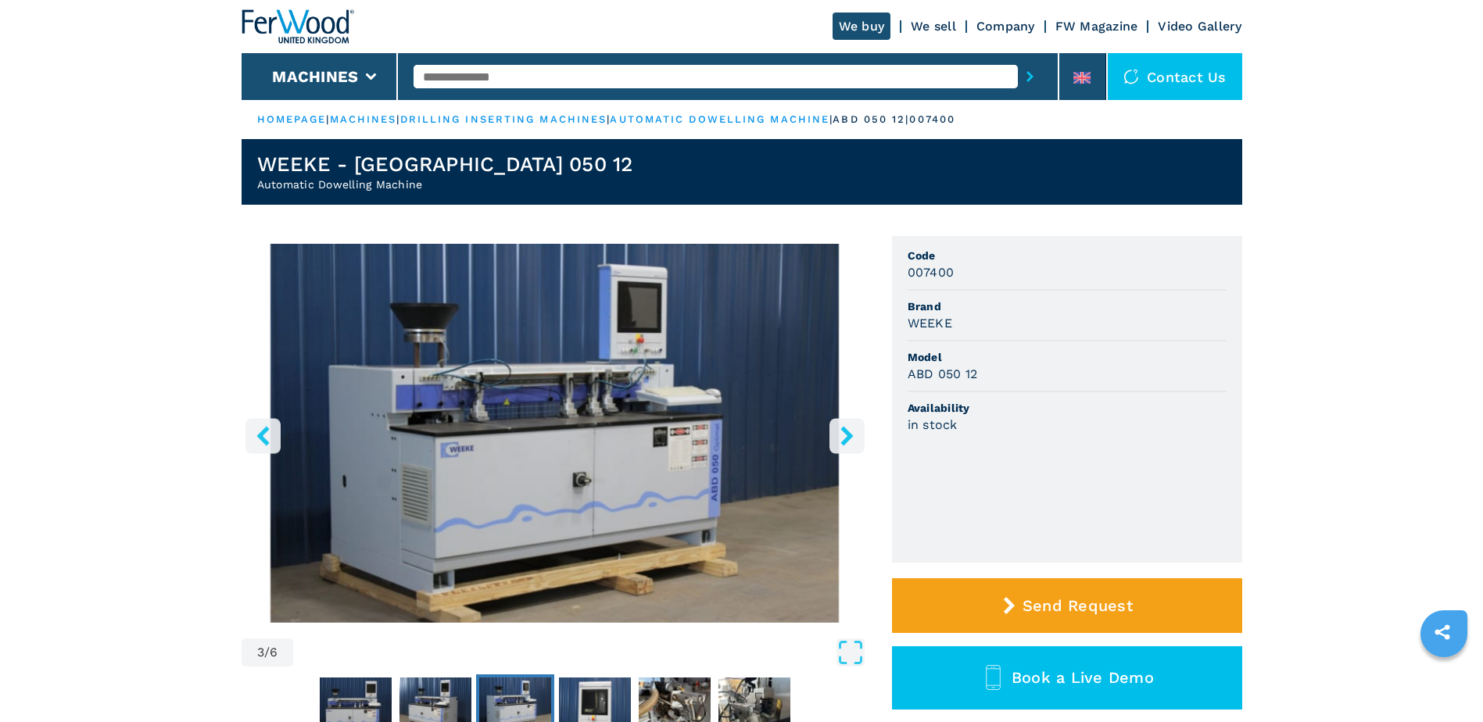
click at [837, 433] on icon "right-button" at bounding box center [847, 436] width 20 height 20
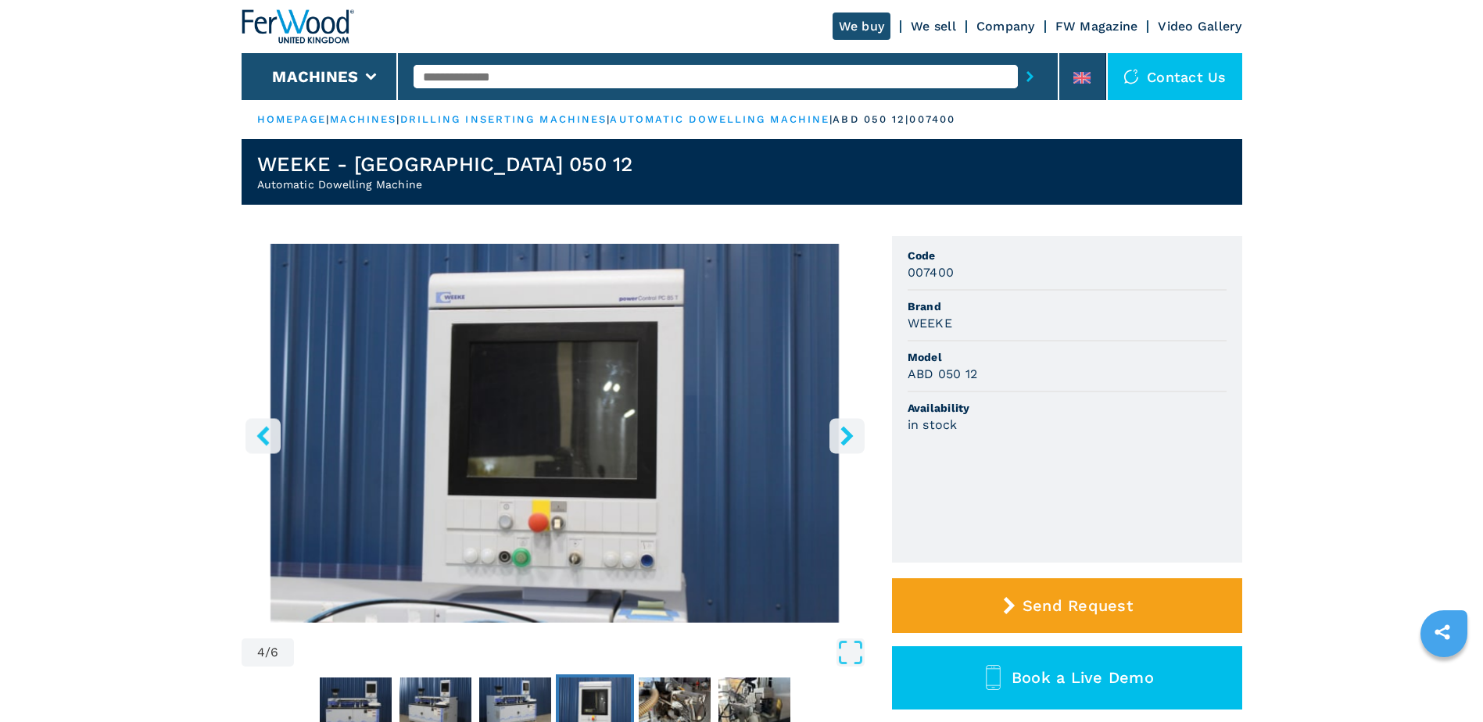
click at [837, 433] on icon "right-button" at bounding box center [847, 436] width 20 height 20
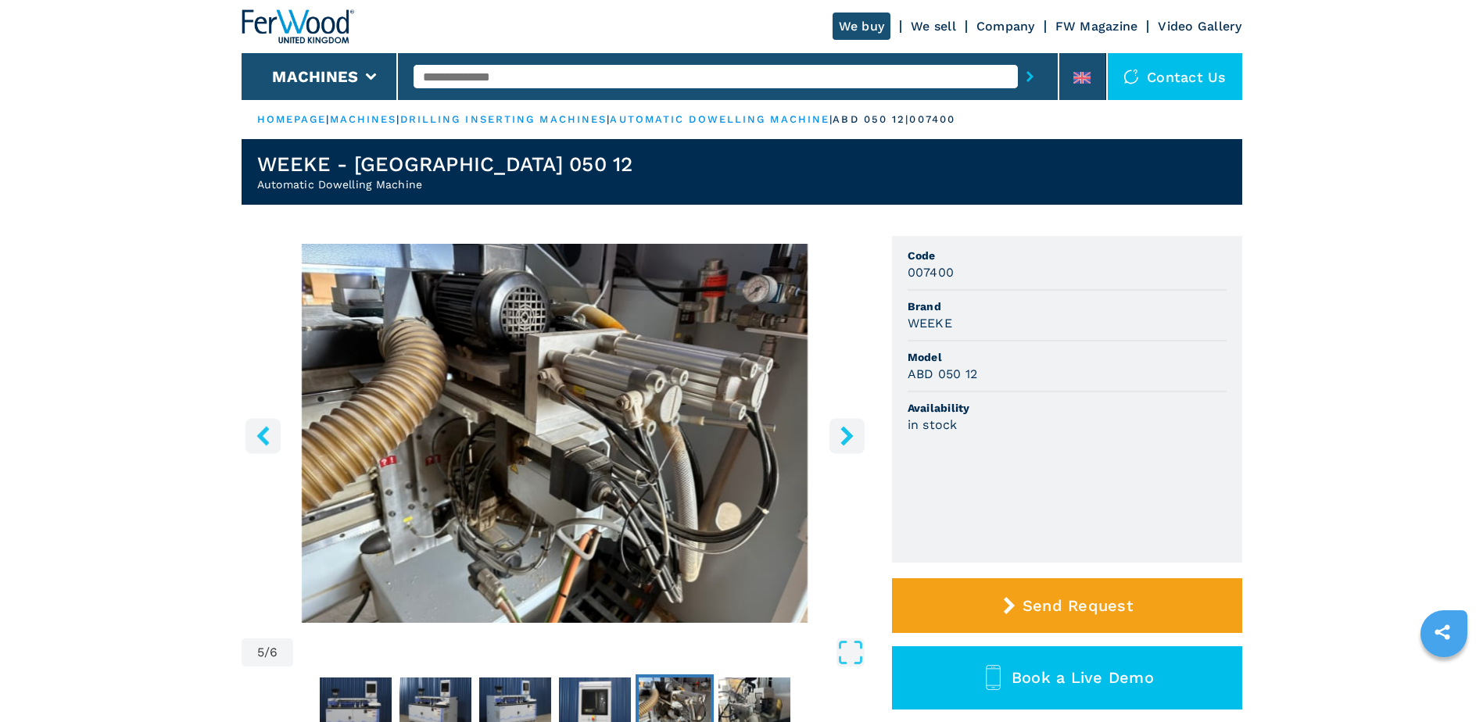
click at [837, 433] on icon "right-button" at bounding box center [847, 436] width 20 height 20
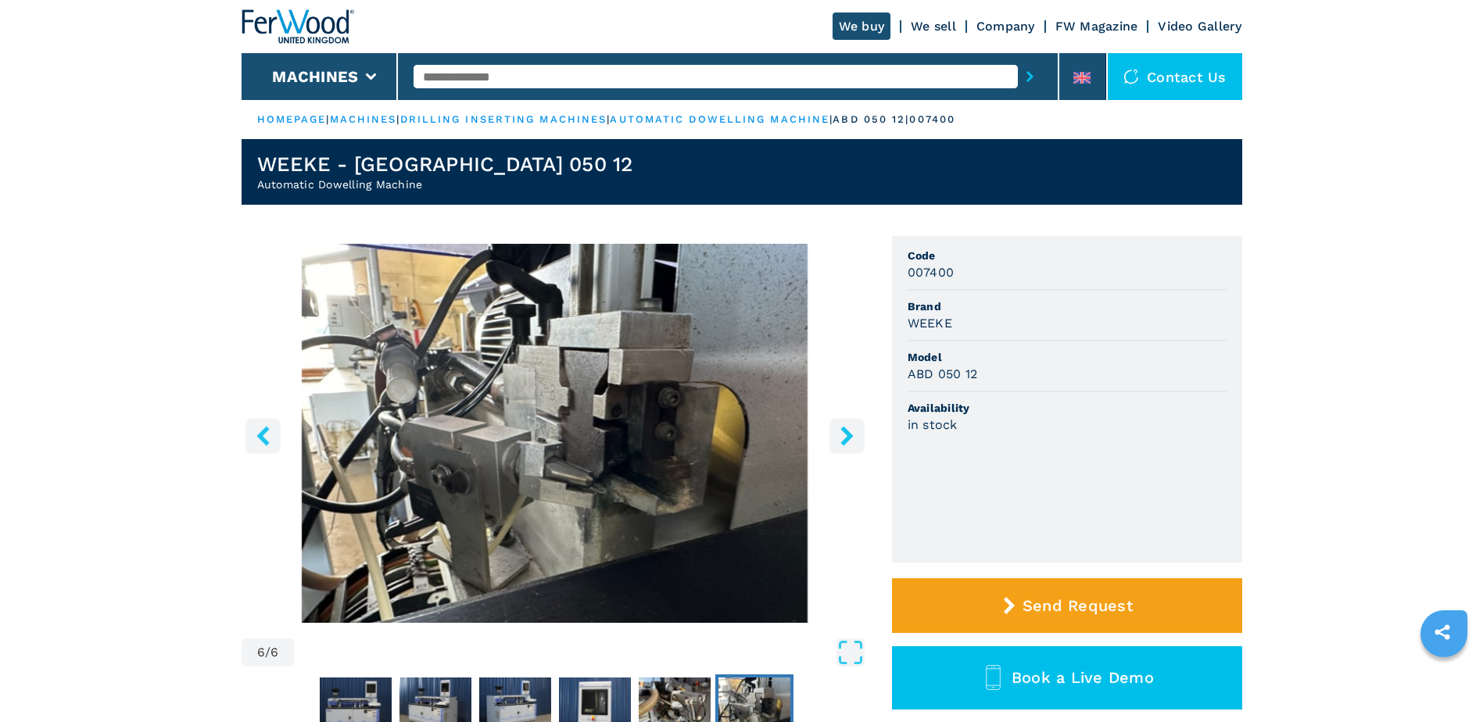
click at [837, 433] on icon "right-button" at bounding box center [847, 436] width 20 height 20
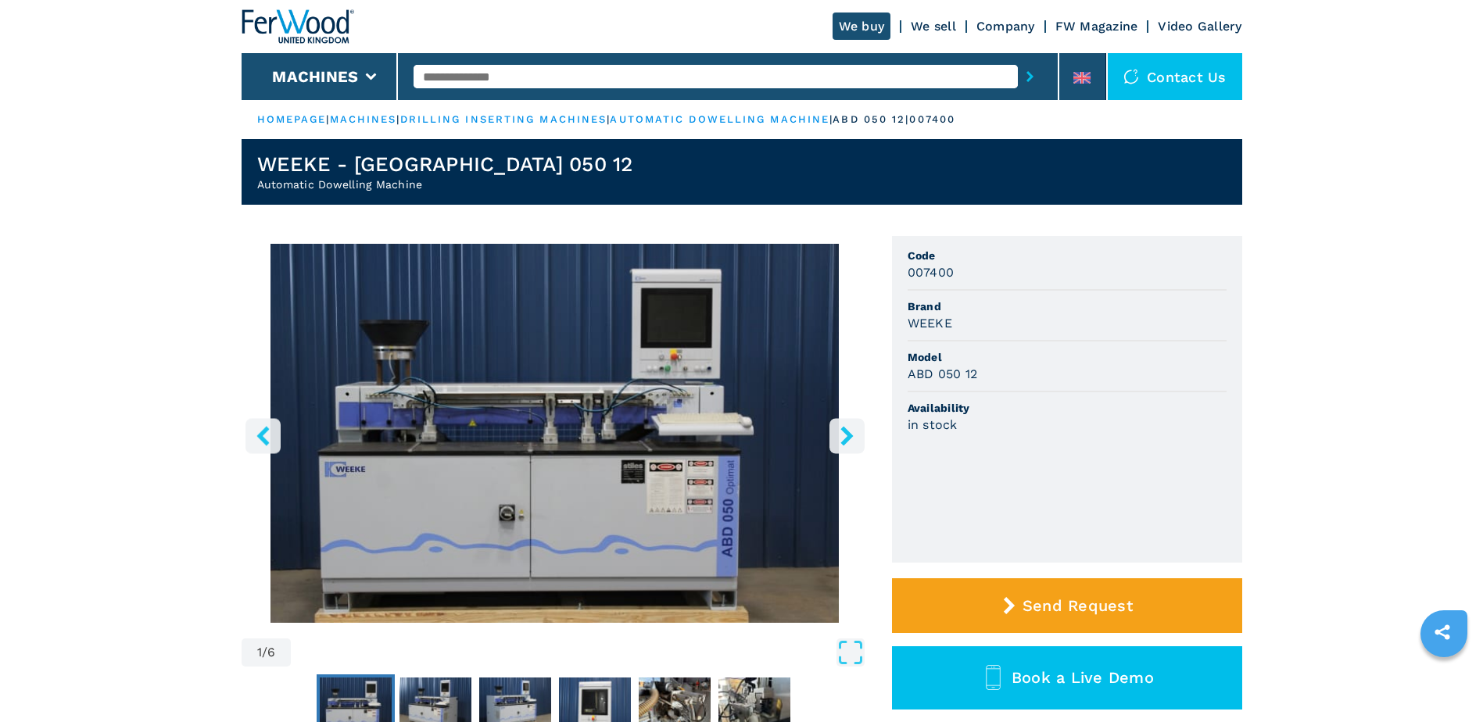
click at [837, 433] on icon "right-button" at bounding box center [847, 436] width 20 height 20
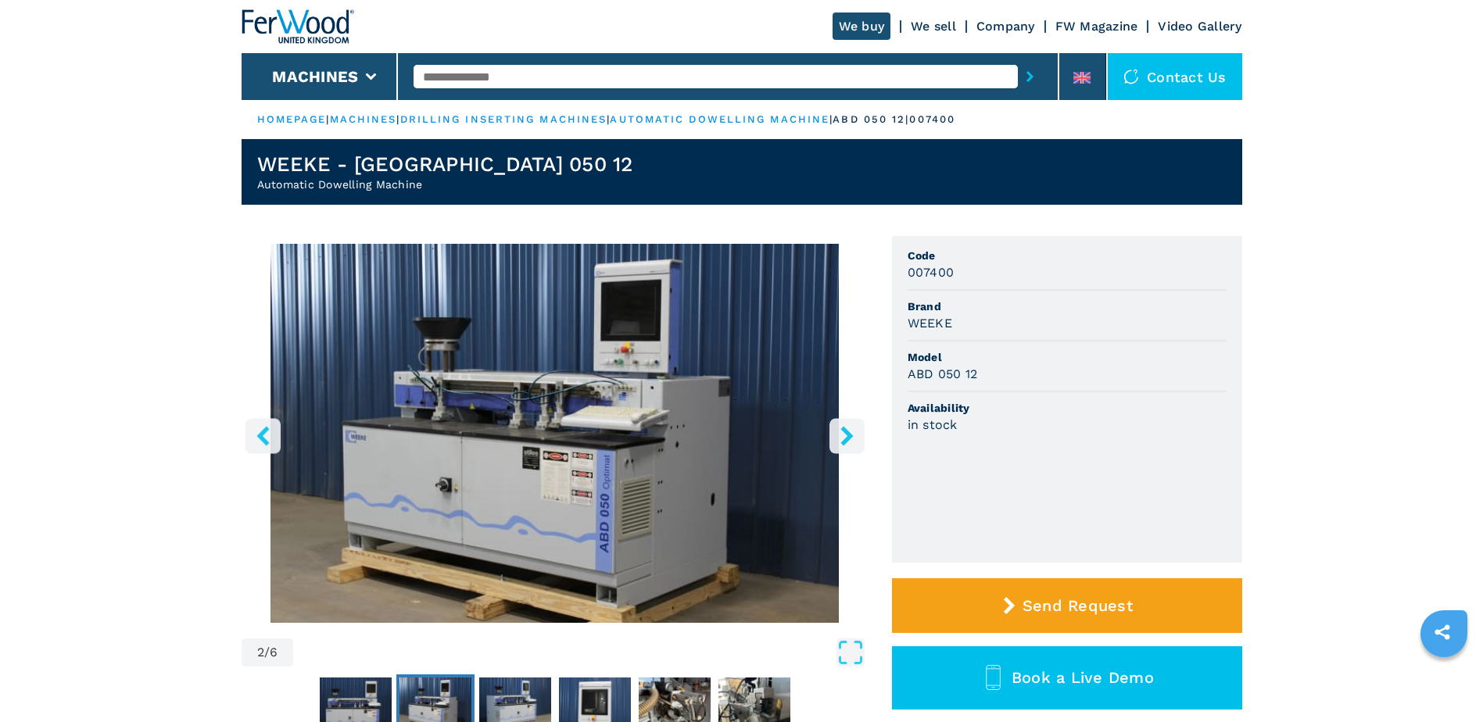
click at [837, 433] on icon "right-button" at bounding box center [847, 436] width 20 height 20
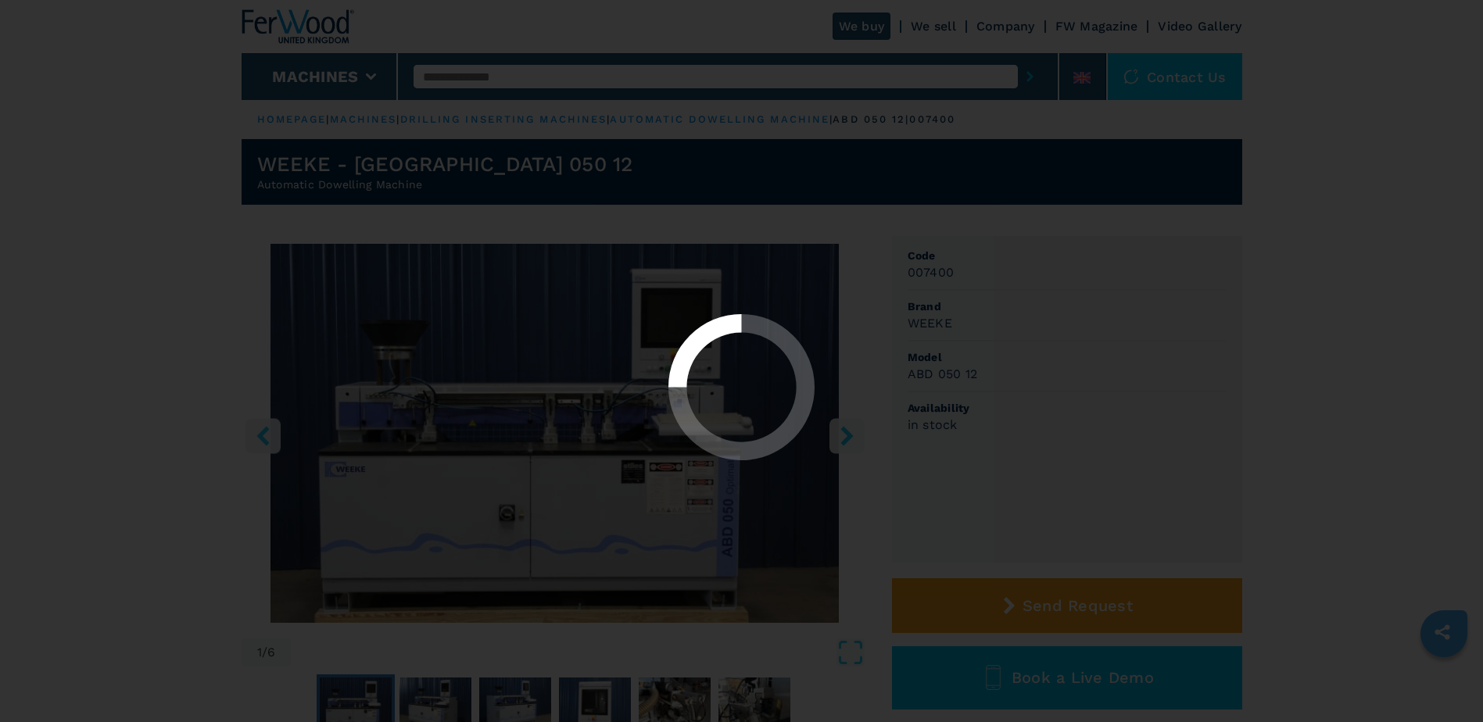
select select "**********"
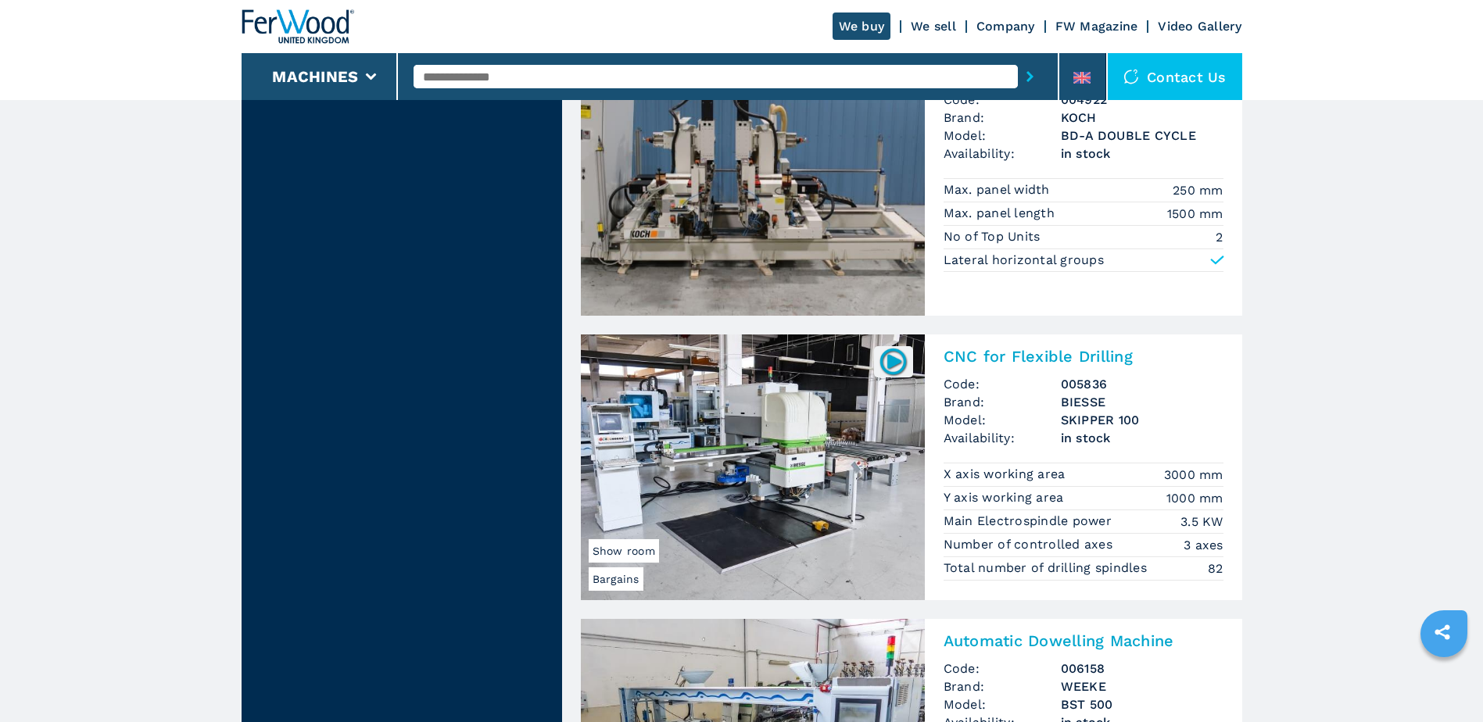
scroll to position [2814, 0]
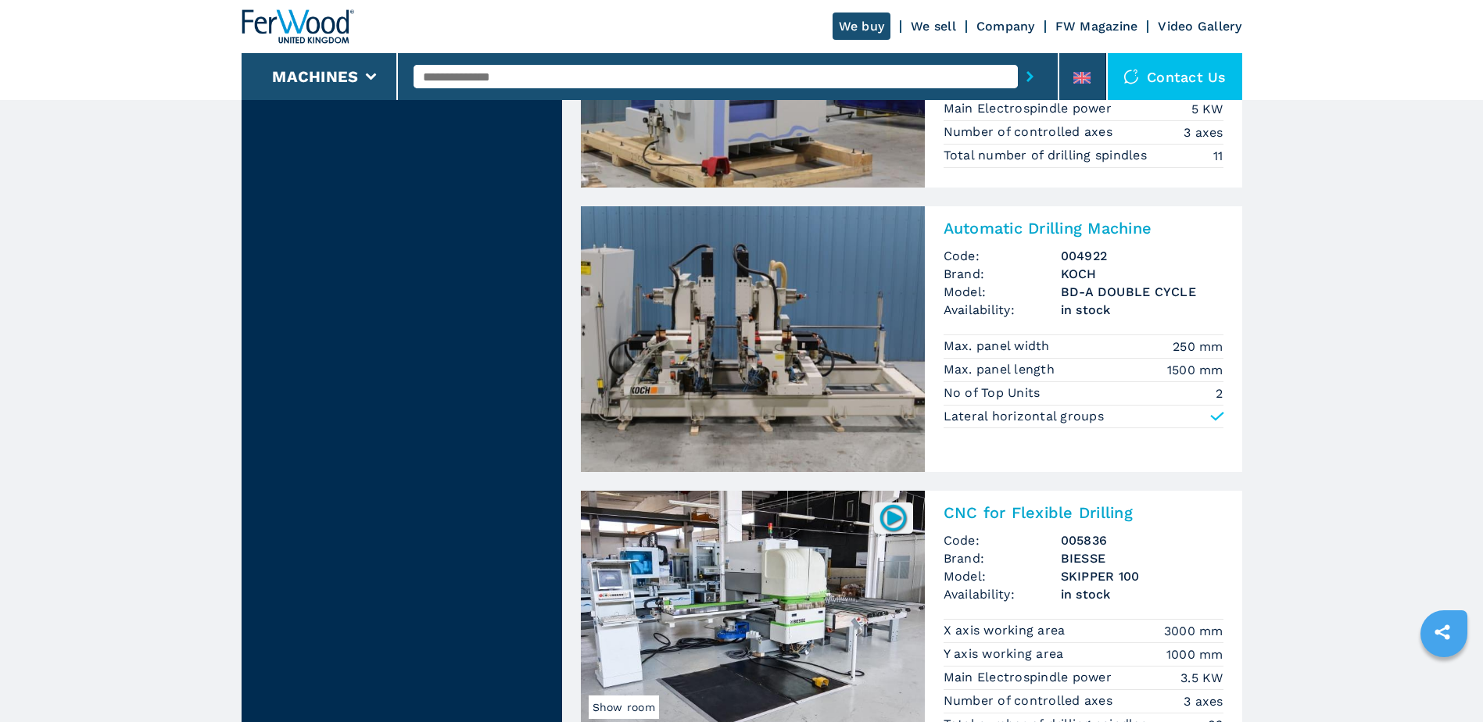
click at [767, 340] on img at bounding box center [753, 339] width 344 height 266
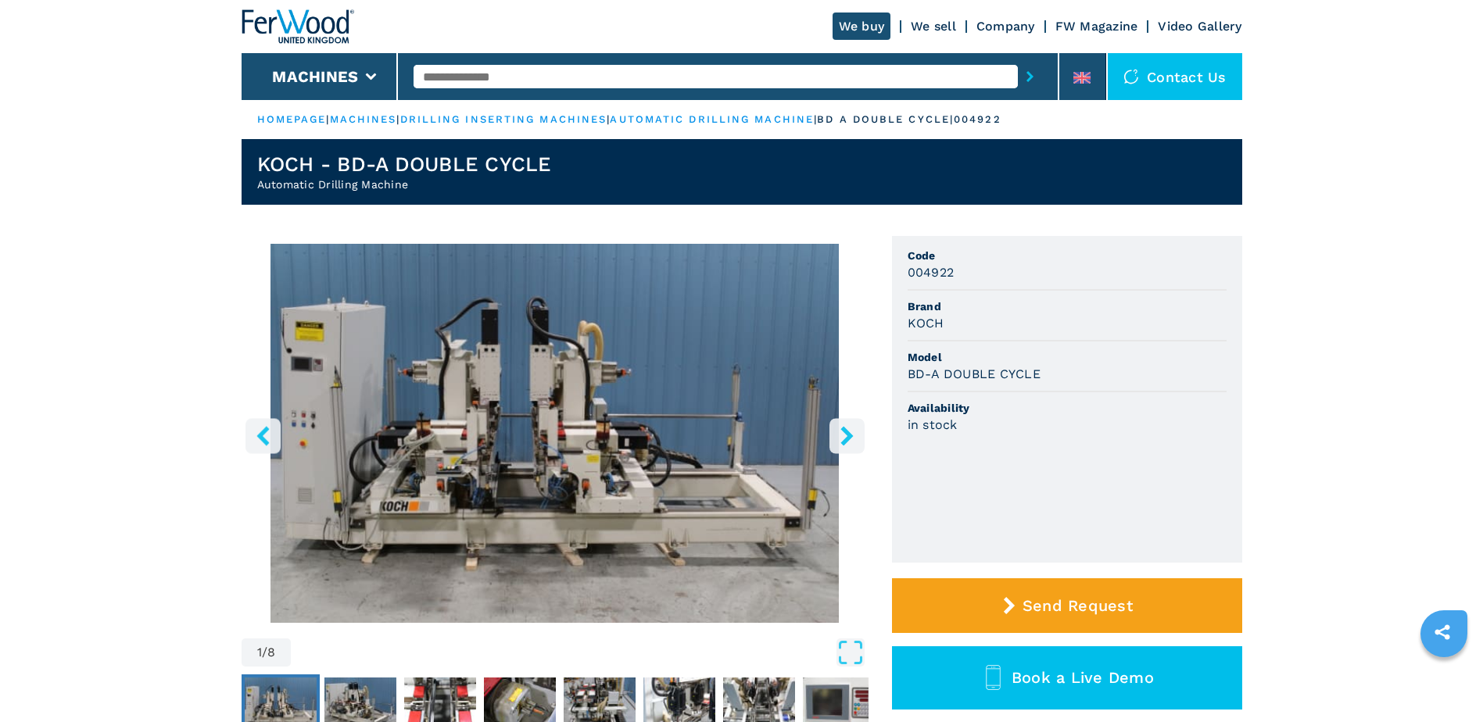
click at [844, 439] on icon "right-button" at bounding box center [847, 436] width 20 height 20
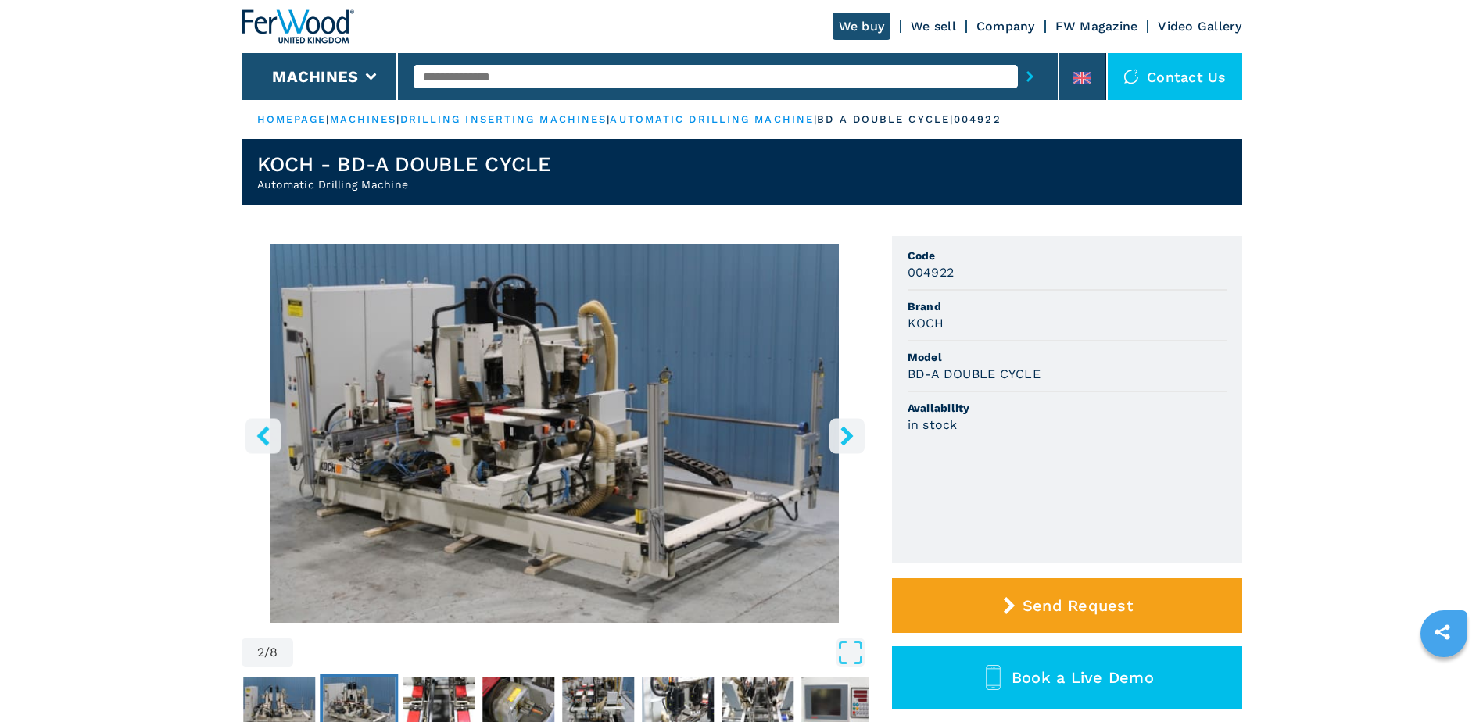
click at [844, 439] on icon "right-button" at bounding box center [847, 436] width 20 height 20
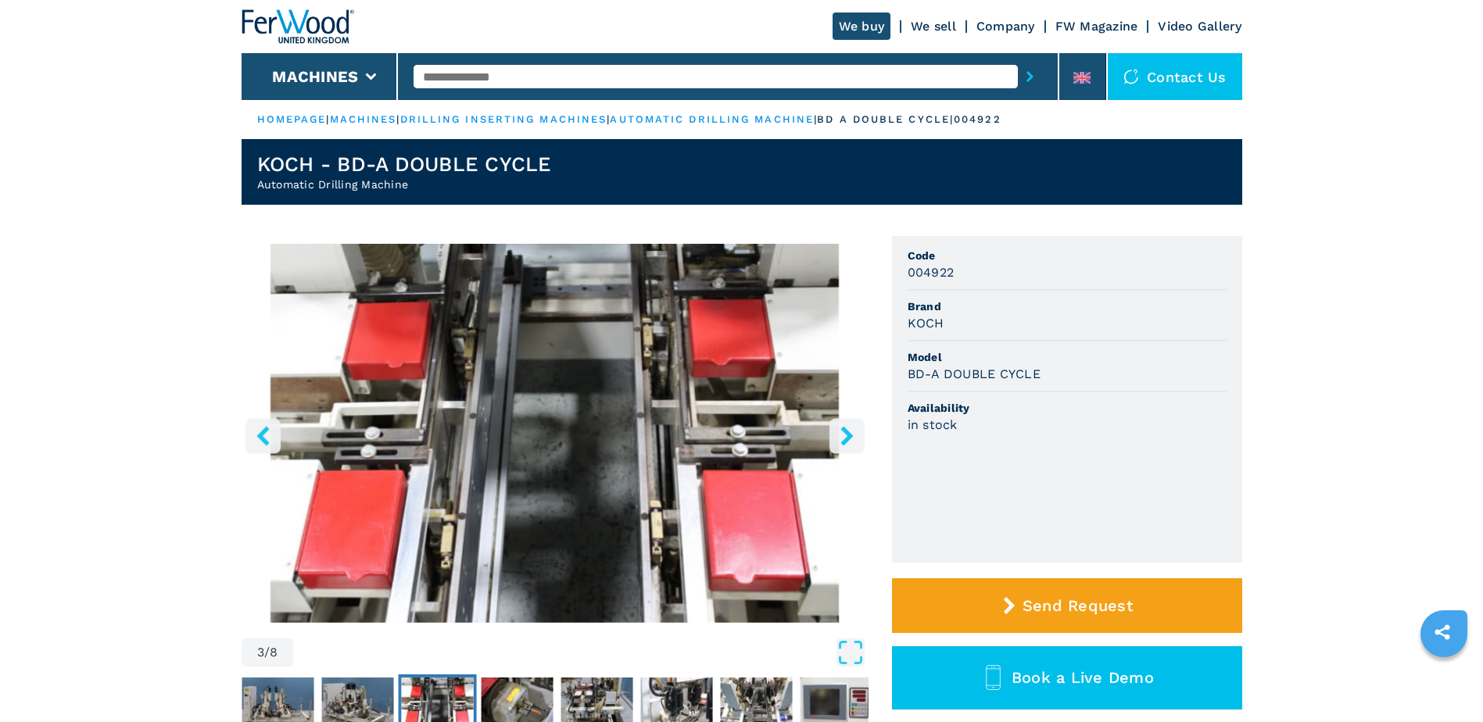
click at [844, 439] on icon "right-button" at bounding box center [847, 436] width 20 height 20
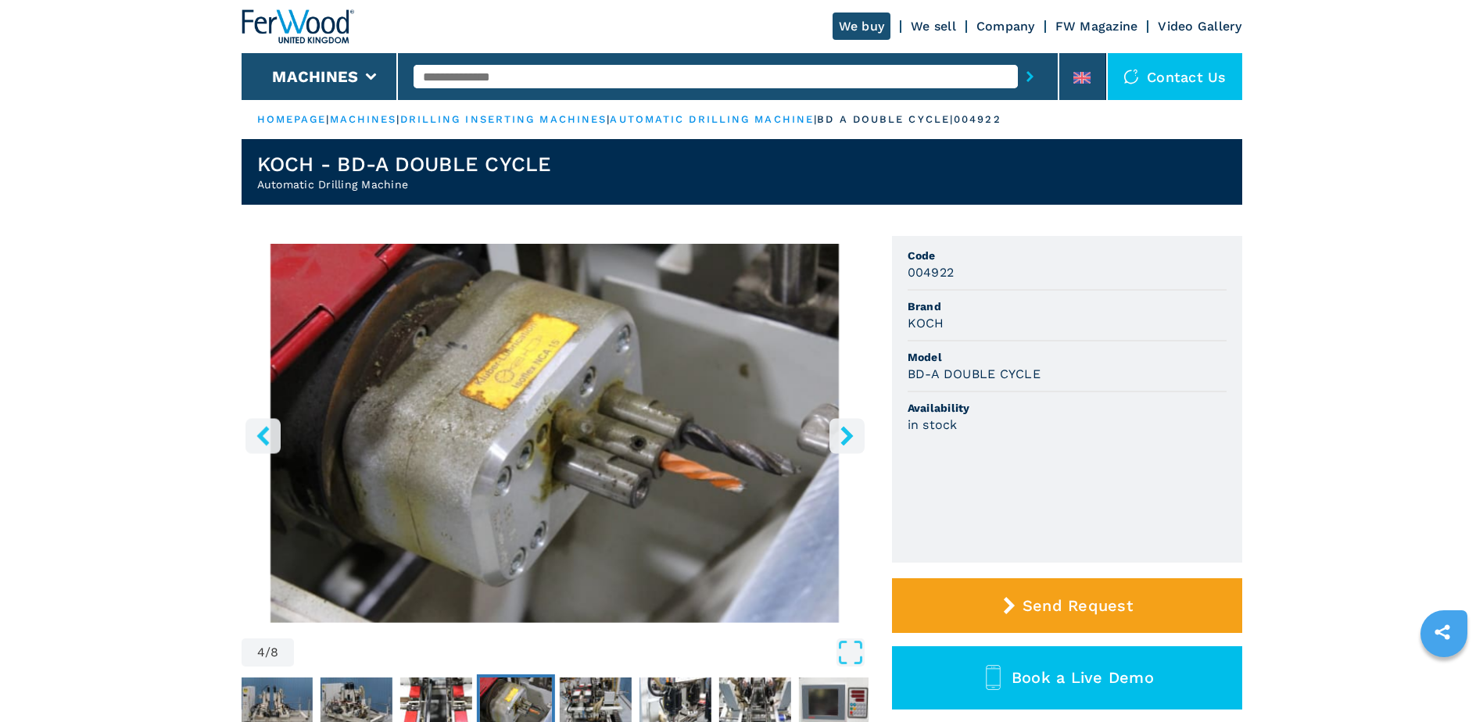
click at [844, 439] on icon "right-button" at bounding box center [847, 436] width 20 height 20
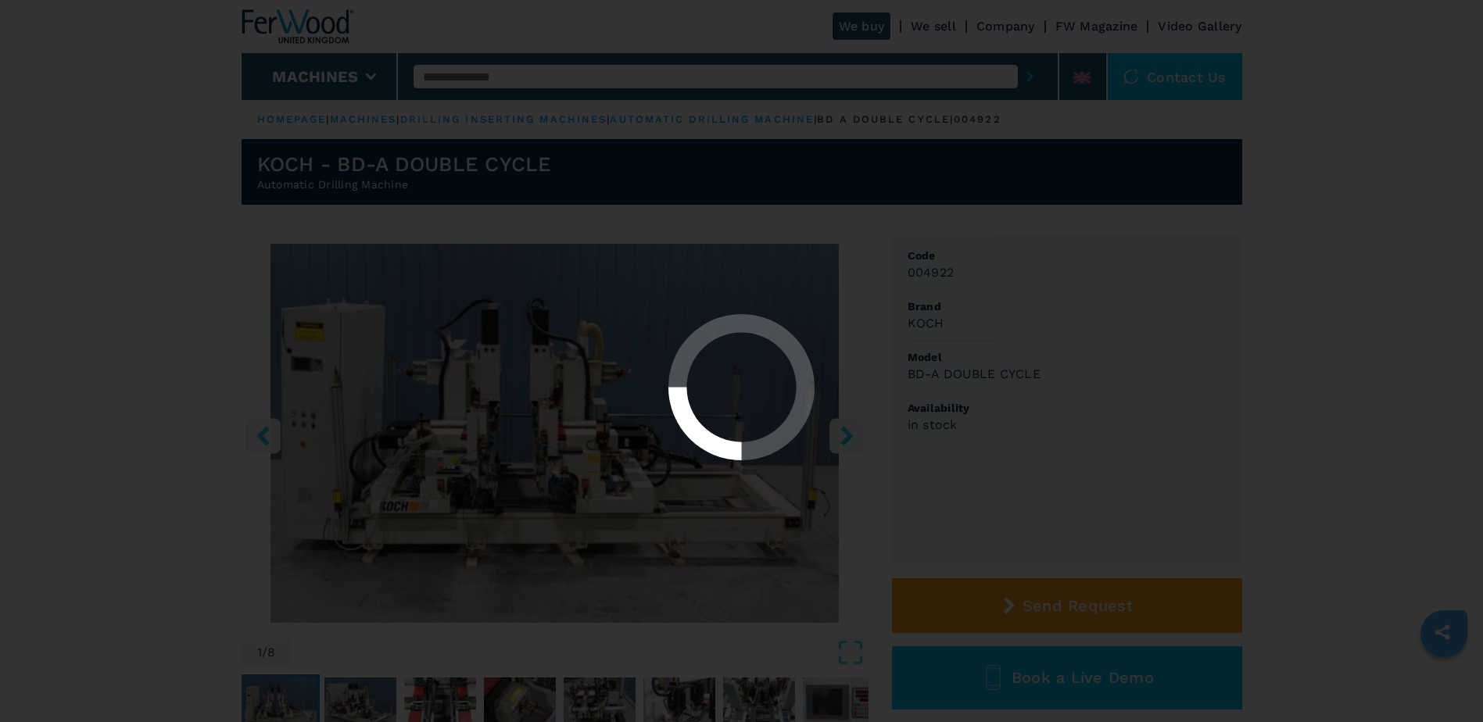
select select "**********"
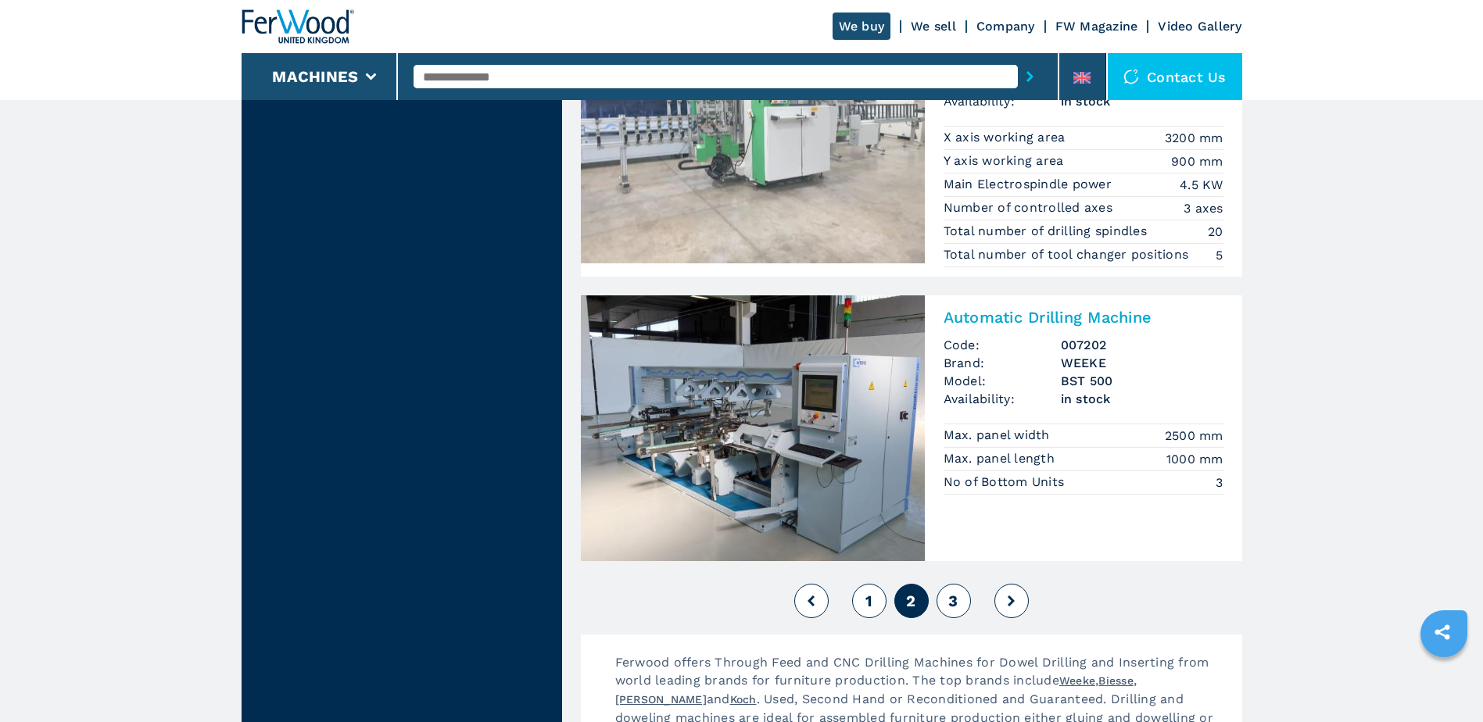
scroll to position [3596, 0]
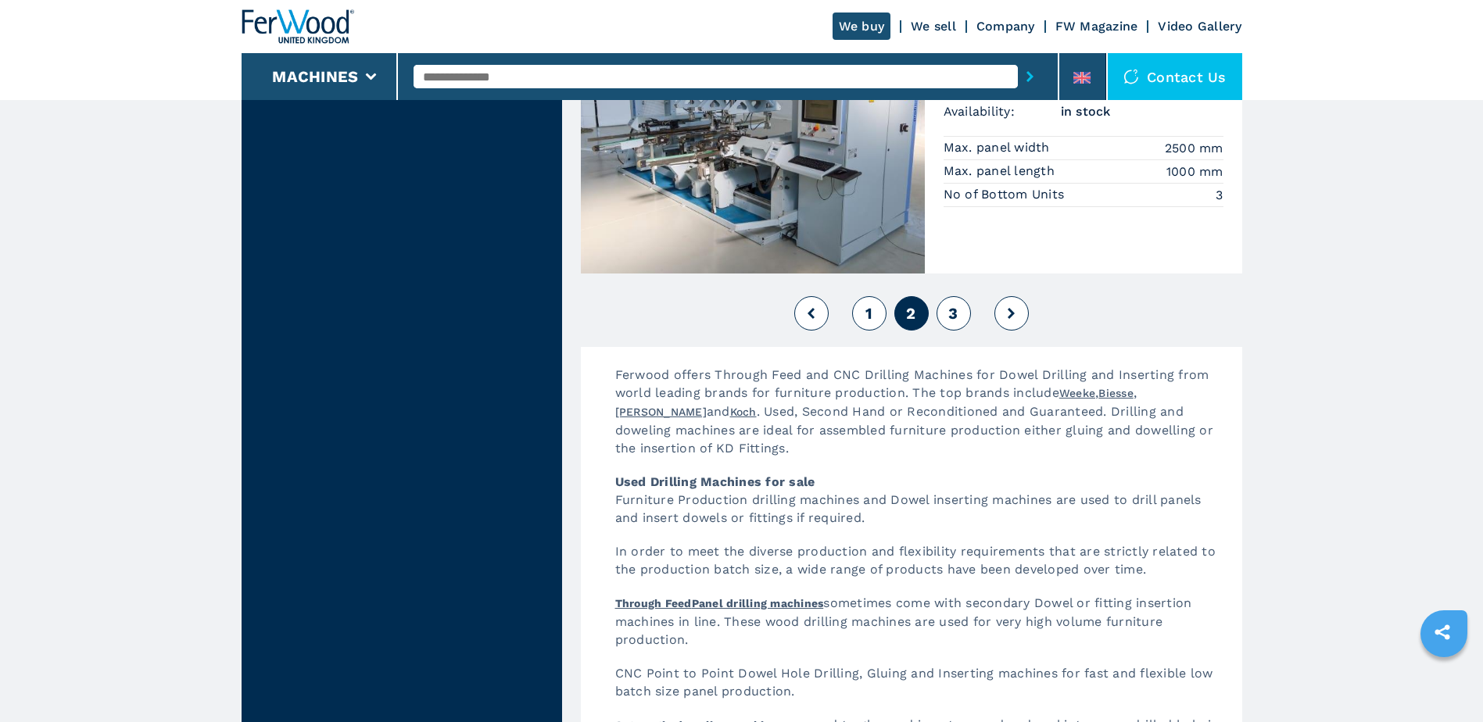
click at [860, 310] on button "1" at bounding box center [869, 313] width 34 height 34
